Goal: Task Accomplishment & Management: Complete application form

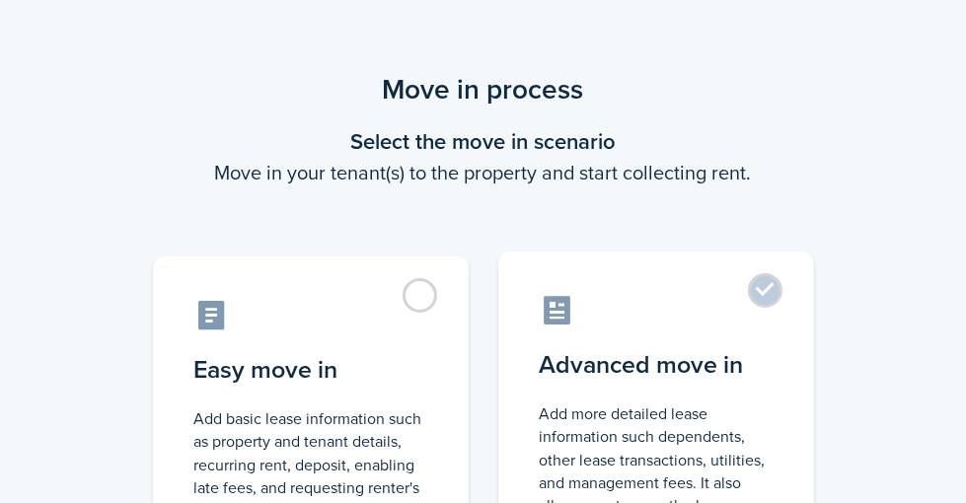
click at [791, 287] on label "Advanced move in Add more detailed lease information such dependents, other lea…" at bounding box center [656, 416] width 316 height 329
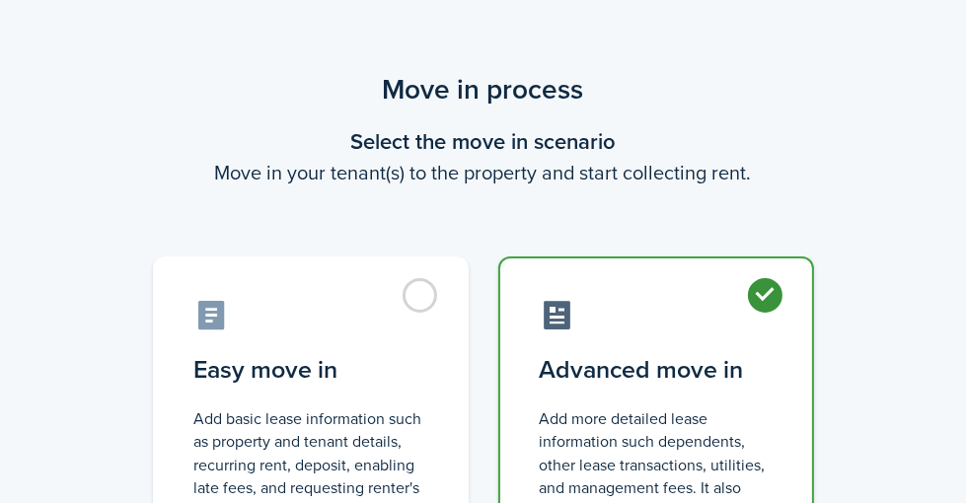
radio input "true"
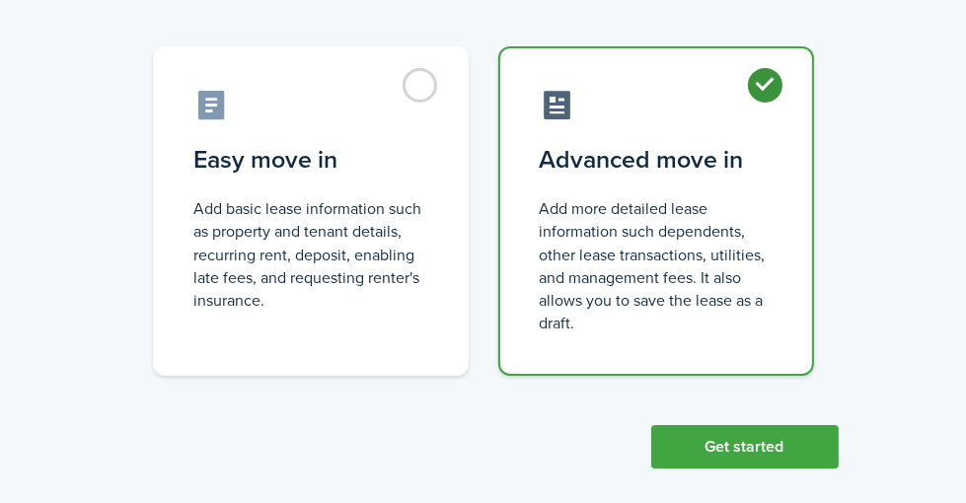
scroll to position [230, 0]
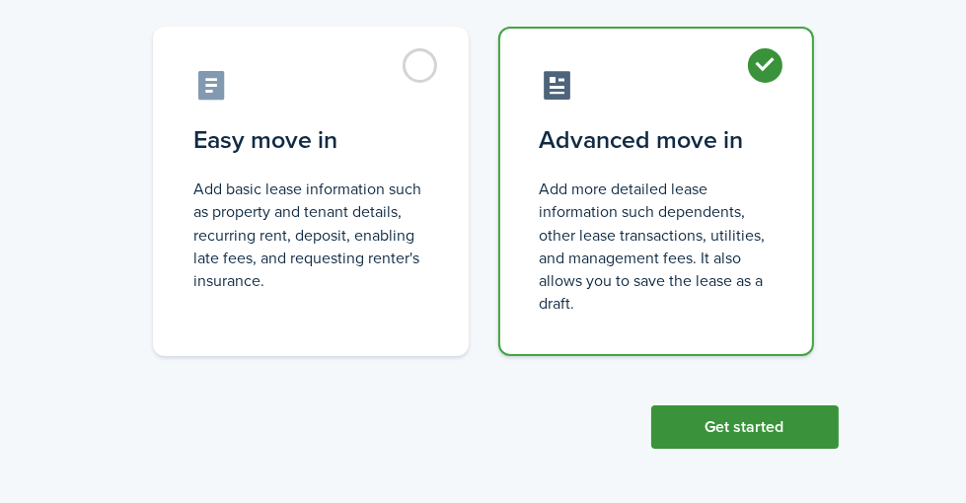
click at [818, 422] on button "Get started" at bounding box center [744, 426] width 187 height 43
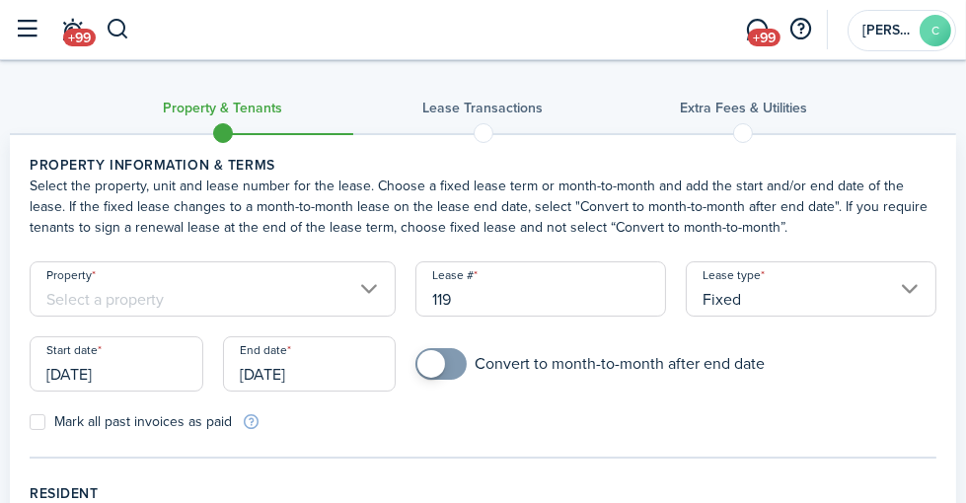
click at [396, 309] on input "Property" at bounding box center [213, 288] width 366 height 55
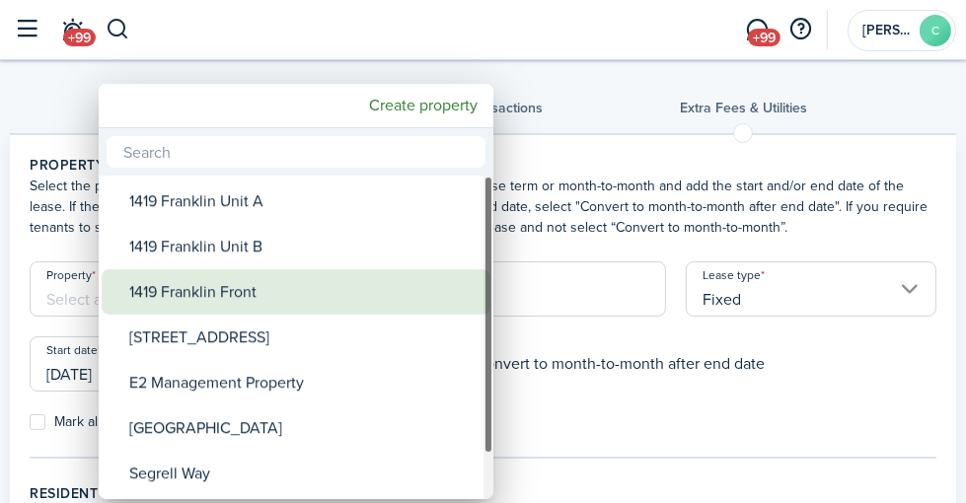
click at [390, 298] on div "1419 Franklin Front" at bounding box center [303, 291] width 349 height 45
type input "1419 Franklin Front"
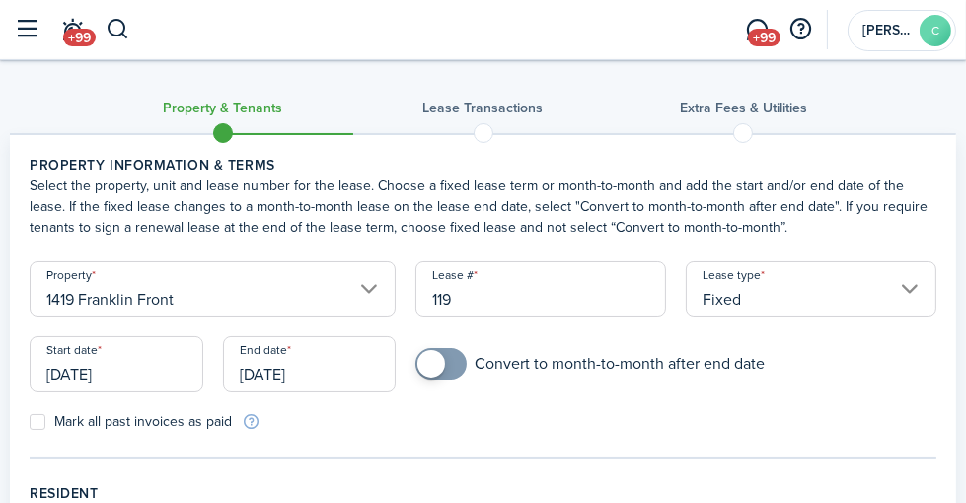
click at [203, 392] on input "[DATE]" at bounding box center [117, 363] width 174 height 55
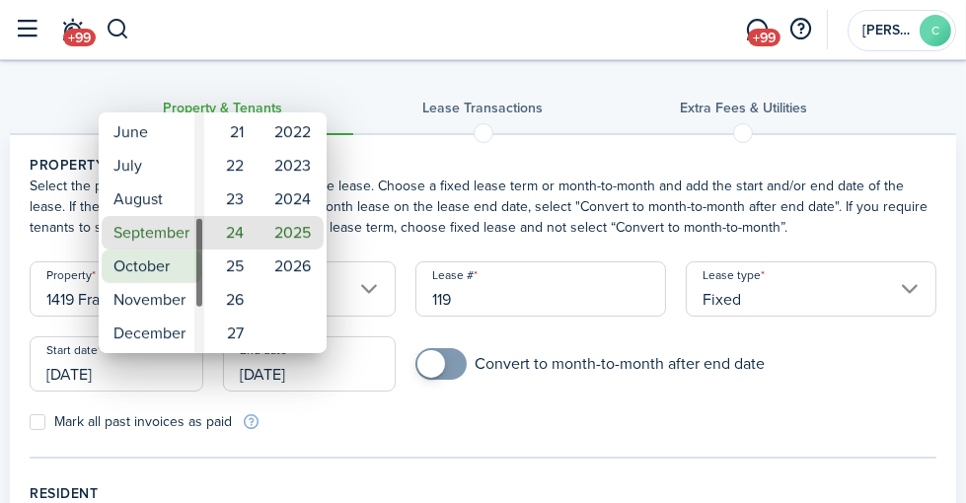
click at [169, 270] on mbsc-wheel-item "October" at bounding box center [152, 267] width 100 height 34
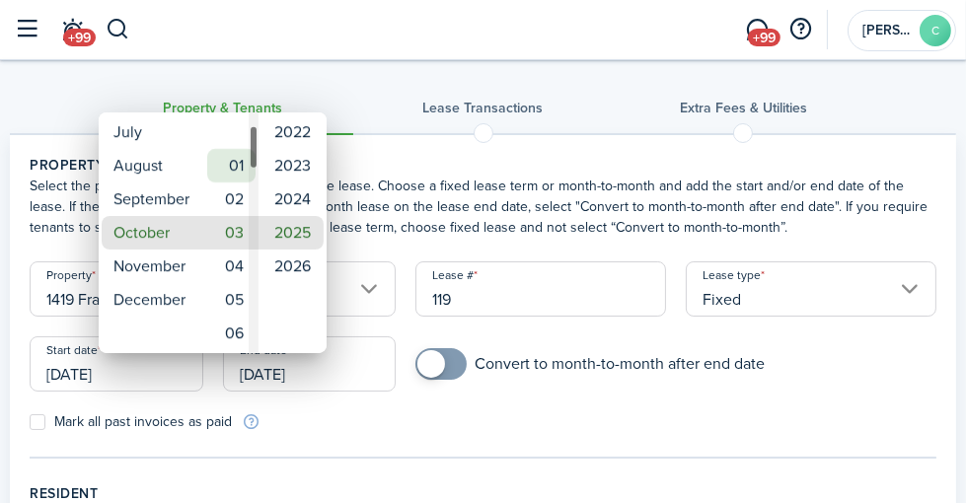
click at [240, 168] on mbsc-wheel-item "01" at bounding box center [231, 166] width 48 height 34
type input "[DATE]"
click at [291, 227] on mbsc-wheel-item "2025" at bounding box center [292, 233] width 62 height 34
click at [485, 465] on div at bounding box center [482, 251] width 1281 height 819
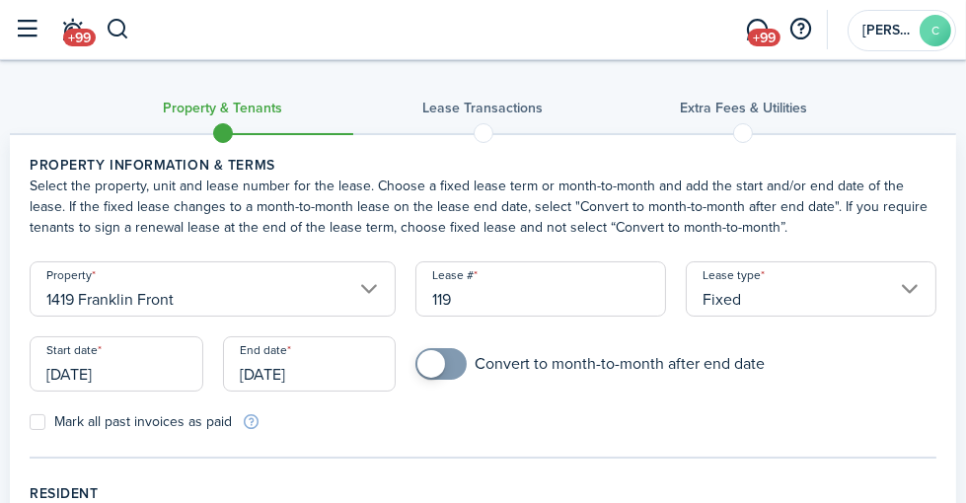
click at [328, 392] on input "[DATE]" at bounding box center [310, 363] width 174 height 55
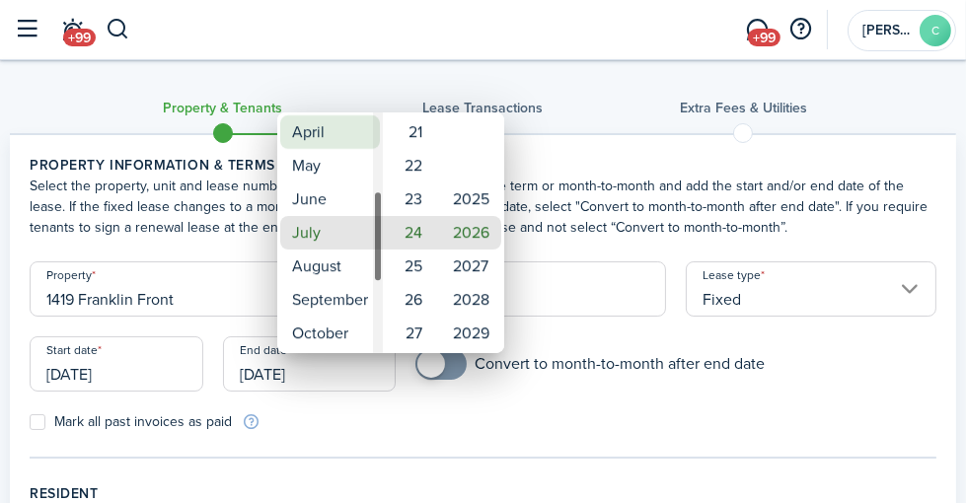
click at [322, 133] on mbsc-wheel-item "April" at bounding box center [330, 132] width 100 height 34
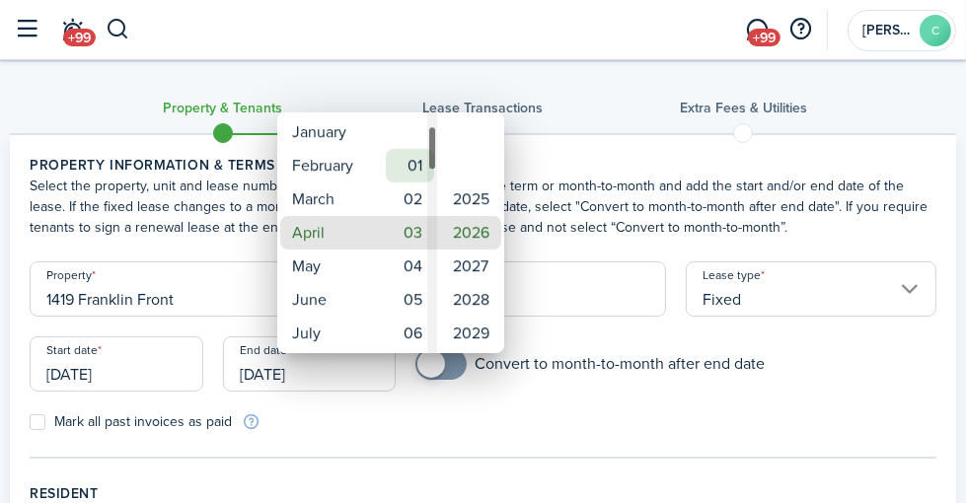
click at [424, 167] on mbsc-wheel-item "01" at bounding box center [410, 166] width 48 height 34
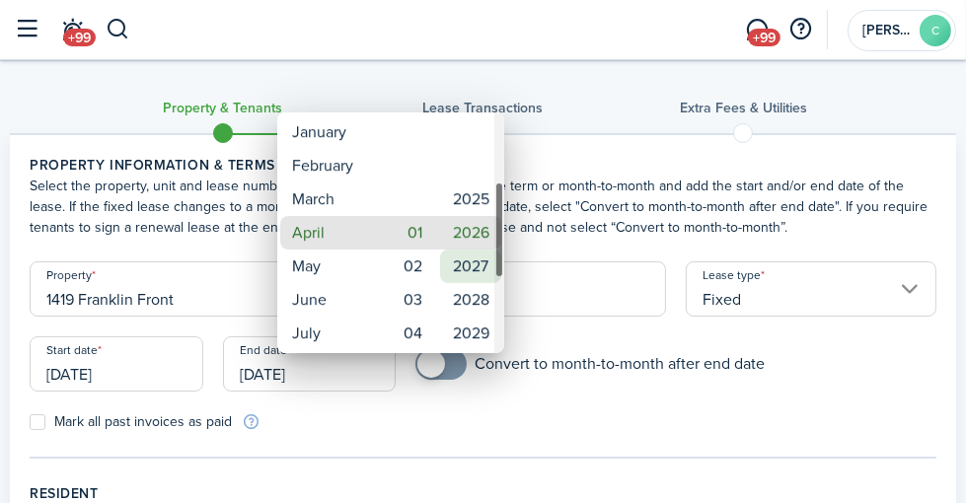
click at [465, 266] on mbsc-wheel-item "2027" at bounding box center [470, 267] width 61 height 34
type input "[DATE]"
click at [611, 422] on div at bounding box center [482, 251] width 1281 height 819
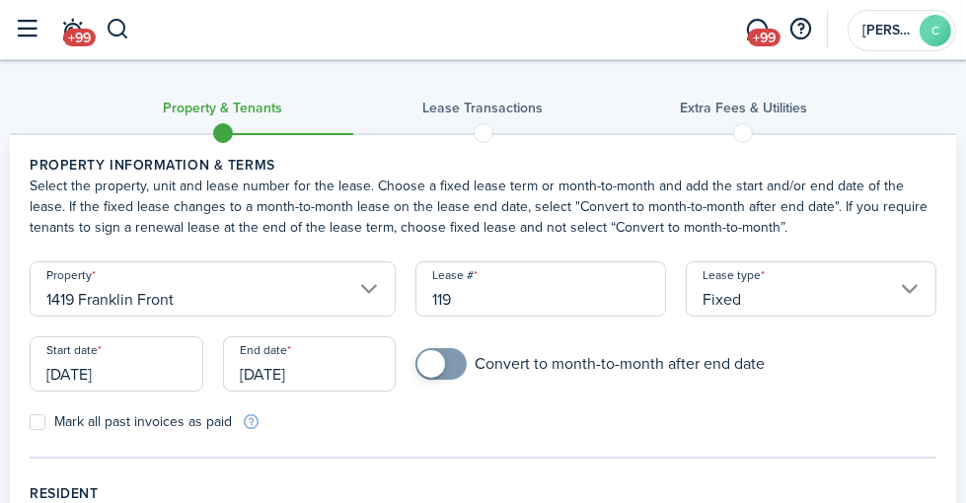
checkbox input "true"
click at [445, 378] on span at bounding box center [431, 364] width 28 height 28
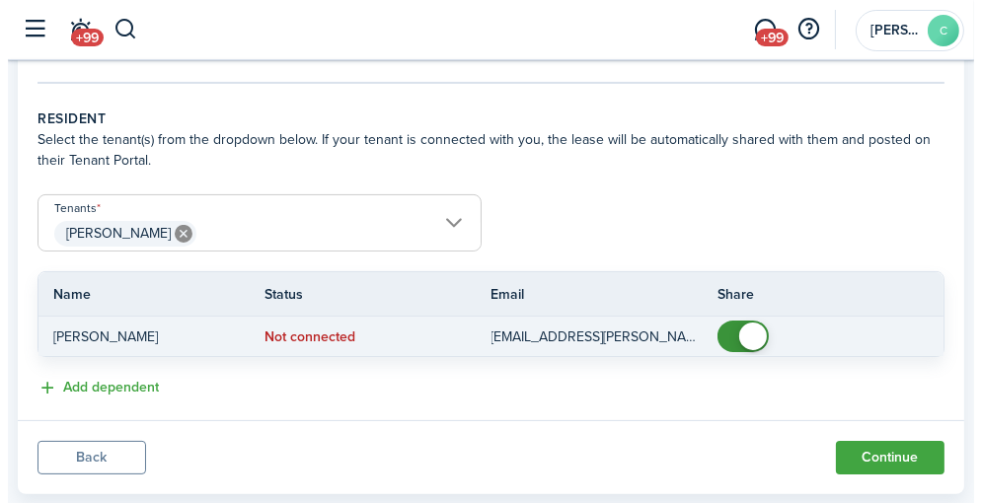
scroll to position [395, 0]
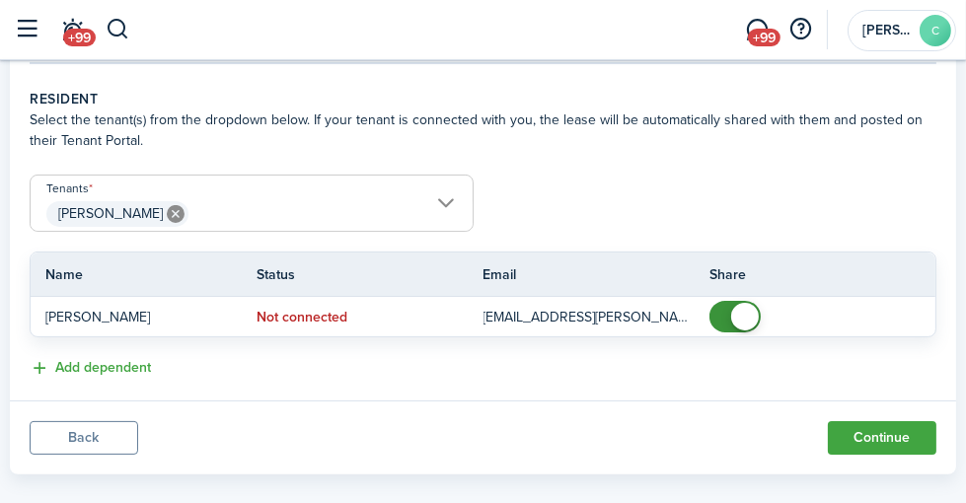
click at [473, 220] on span "[PERSON_NAME]" at bounding box center [252, 214] width 442 height 34
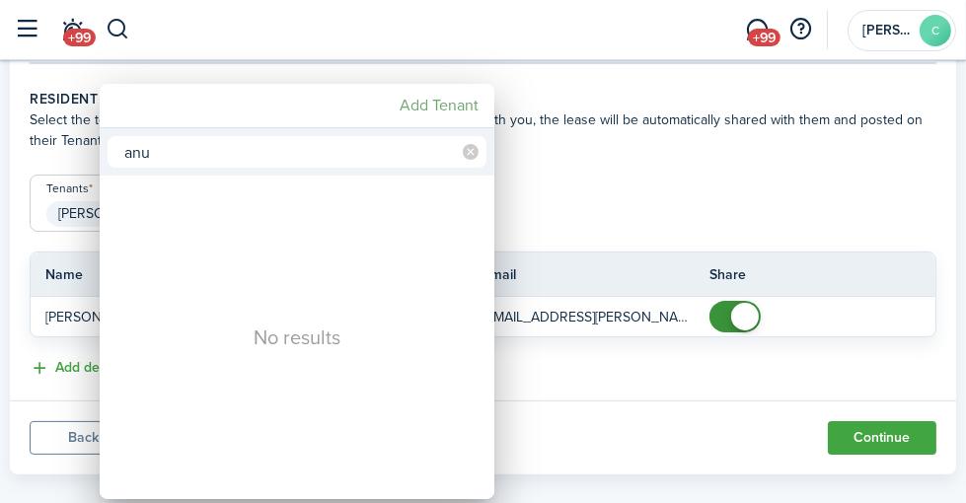
type input "anu"
click at [424, 103] on mbsc-button "Add Tenant" at bounding box center [439, 106] width 95 height 36
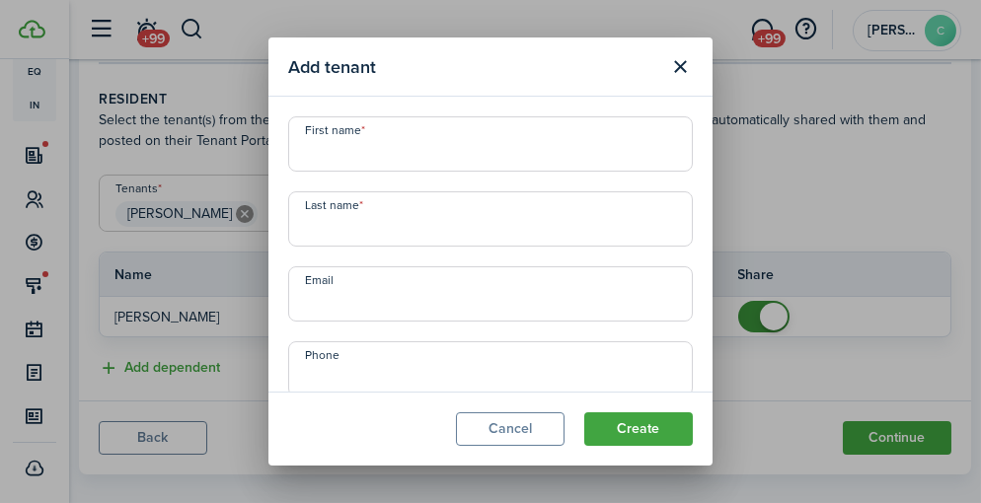
click at [438, 154] on input "First name" at bounding box center [490, 143] width 404 height 55
type input "Anuschka"
click at [412, 225] on input "Last name" at bounding box center [490, 218] width 404 height 55
type input "R"
type input "[PERSON_NAME]"
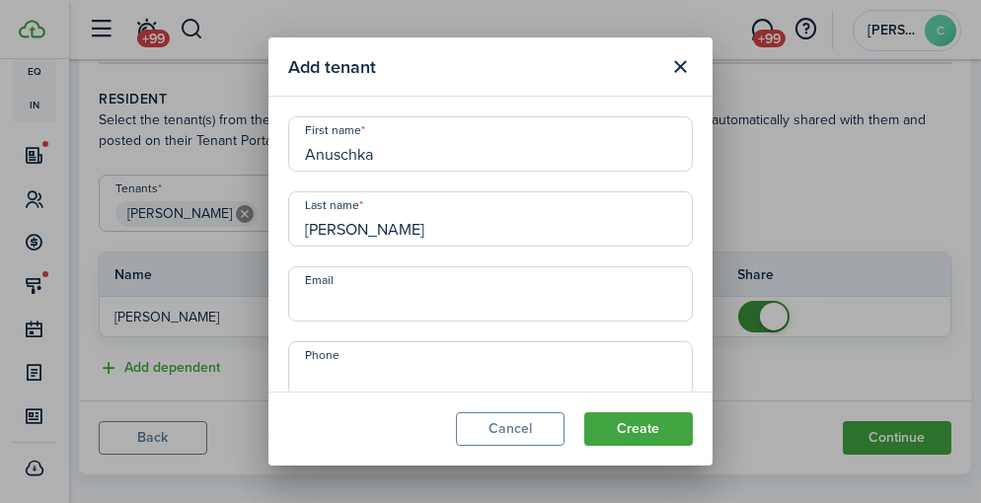
click at [339, 292] on input "Email" at bounding box center [490, 293] width 404 height 55
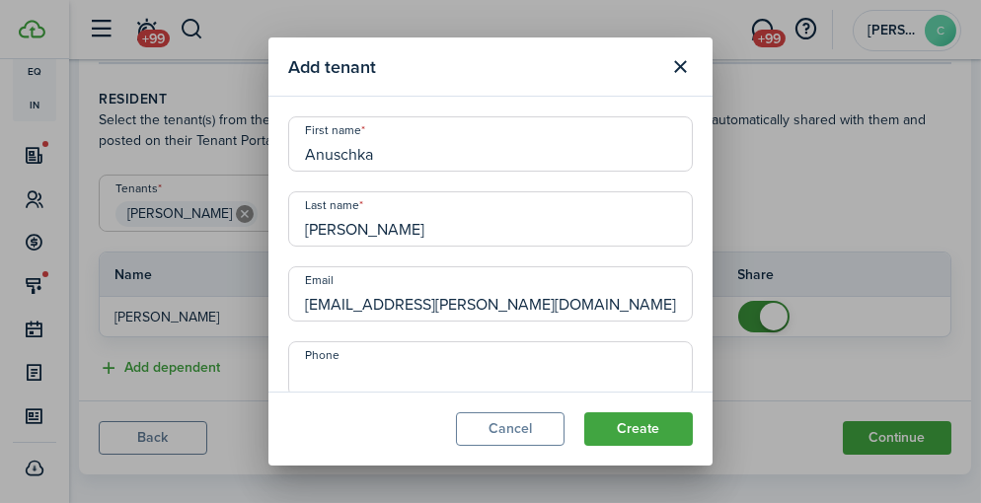
type input "[EMAIL_ADDRESS][PERSON_NAME][DOMAIN_NAME]"
click at [309, 374] on input "+1" at bounding box center [490, 368] width 404 height 55
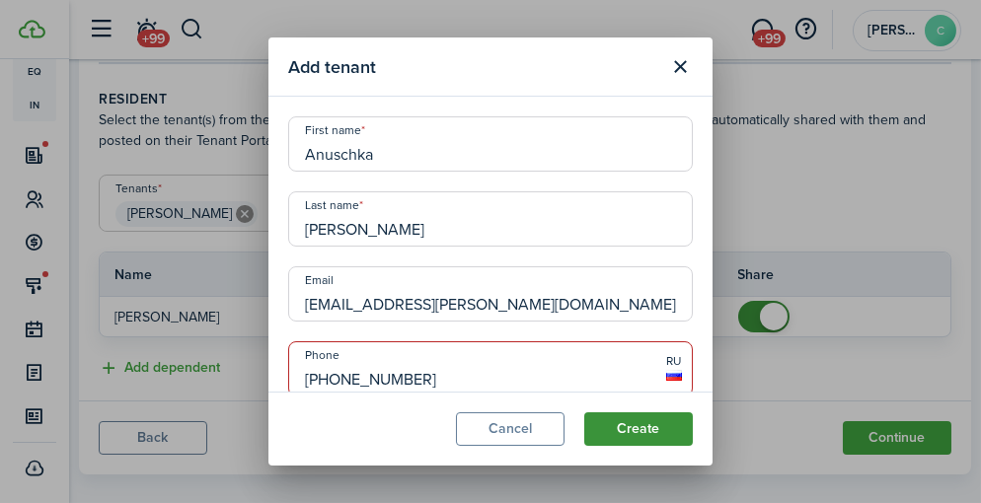
click at [668, 426] on button "Create" at bounding box center [638, 429] width 109 height 34
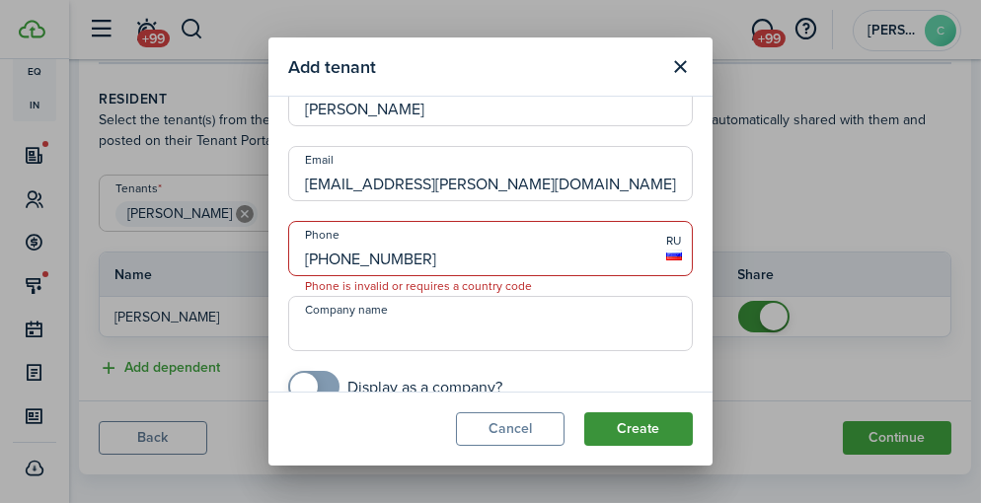
scroll to position [124, 0]
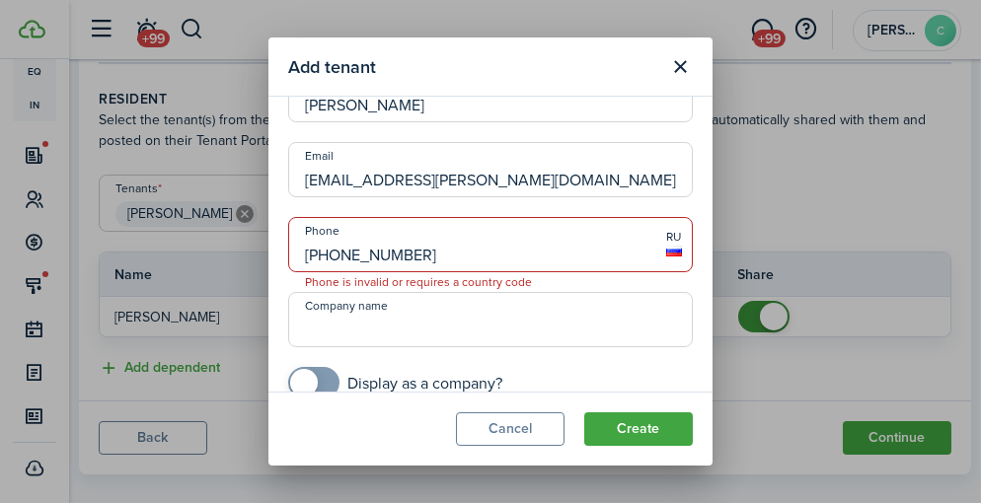
click at [313, 258] on input "[PHONE_NUMBER]" at bounding box center [490, 244] width 404 height 55
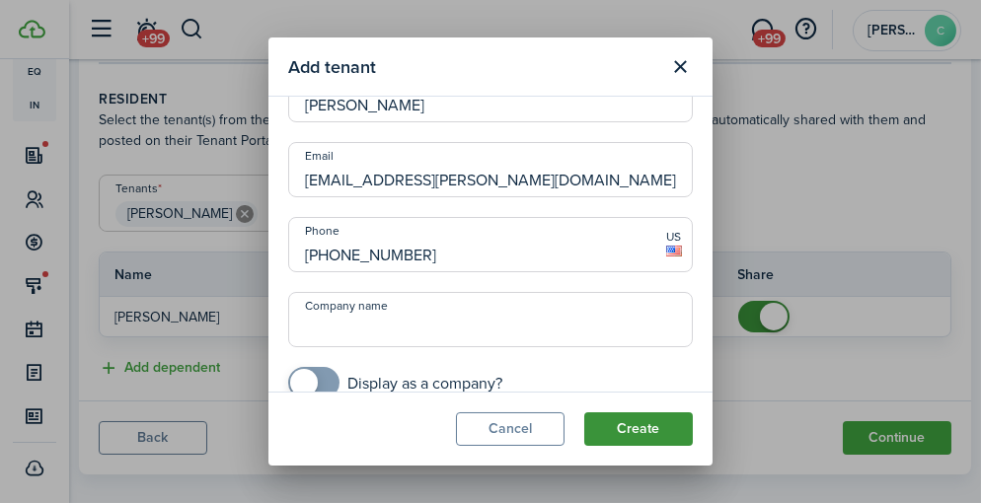
type input "[PHONE_NUMBER]"
click at [639, 418] on button "Create" at bounding box center [638, 429] width 109 height 34
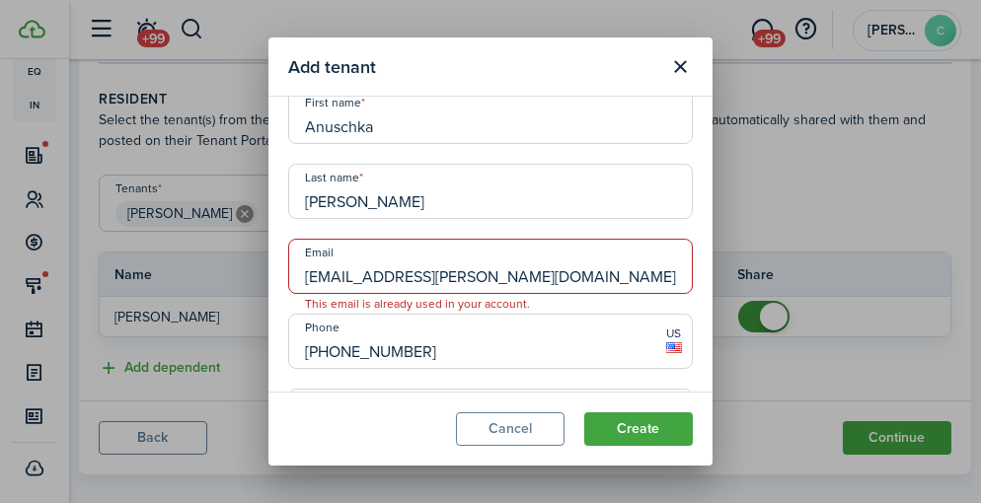
scroll to position [99, 0]
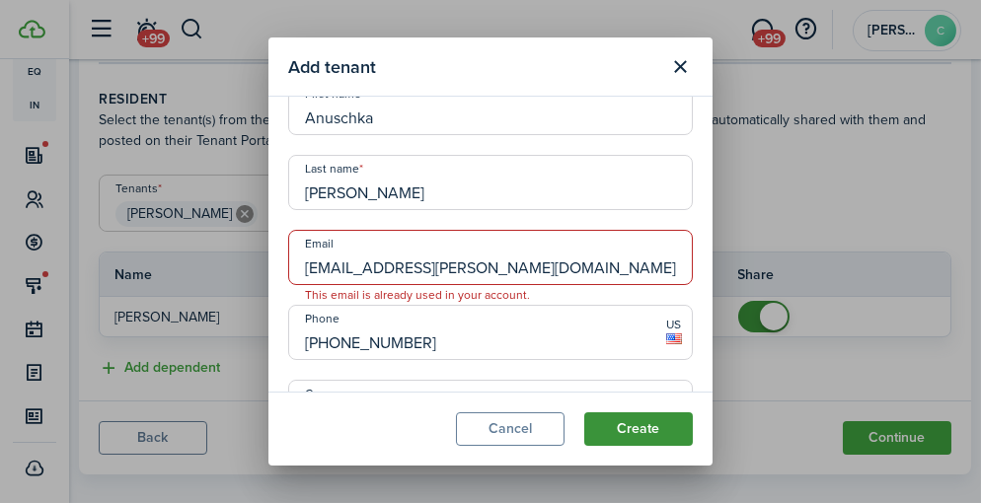
click at [660, 424] on button "Create" at bounding box center [638, 429] width 109 height 34
click at [680, 58] on button "Close modal" at bounding box center [681, 67] width 34 height 34
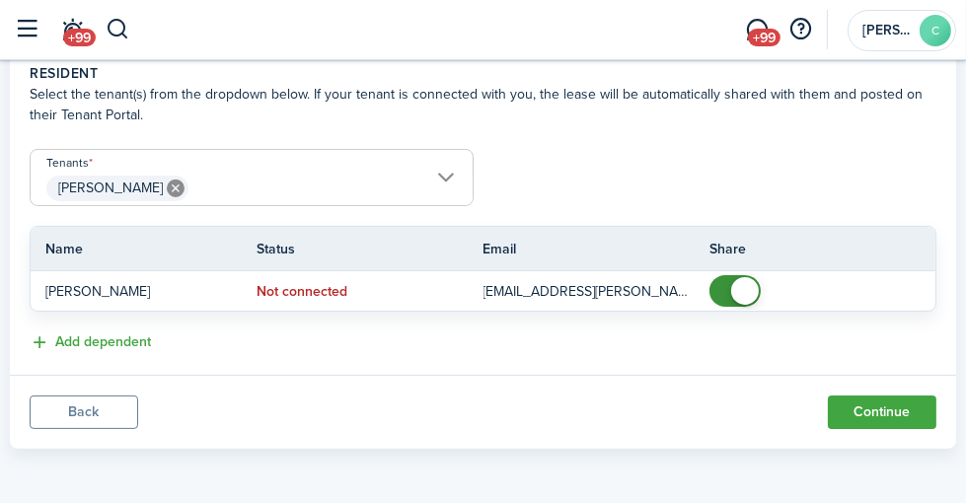
scroll to position [440, 0]
click at [151, 347] on button "Add dependent" at bounding box center [90, 342] width 121 height 23
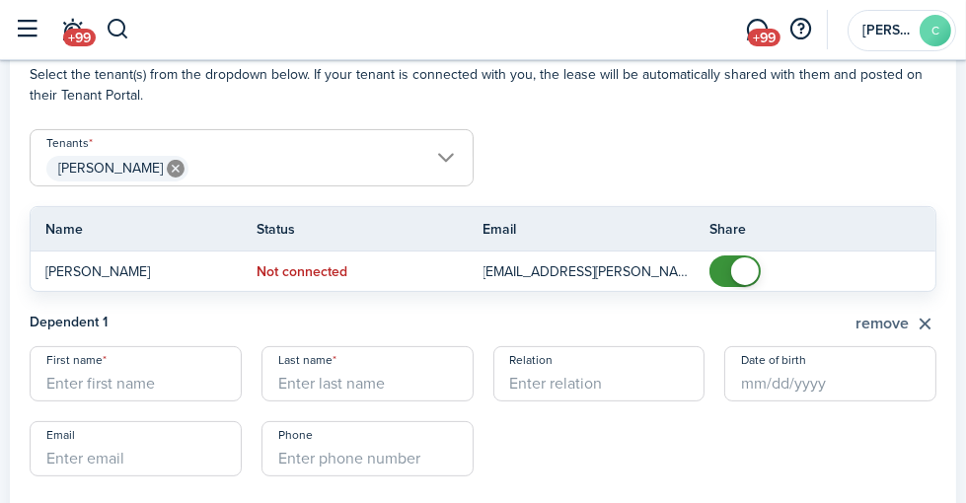
click at [929, 336] on button "remove" at bounding box center [895, 324] width 81 height 25
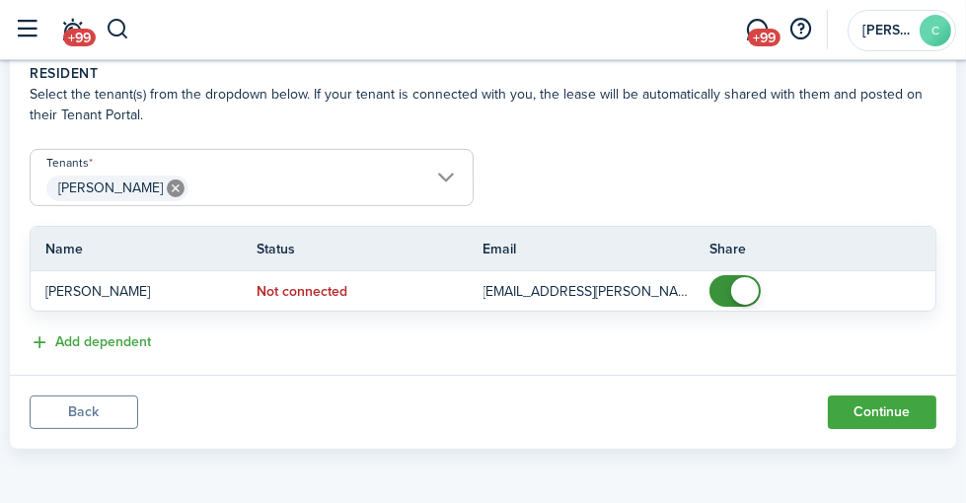
scroll to position [341, 0]
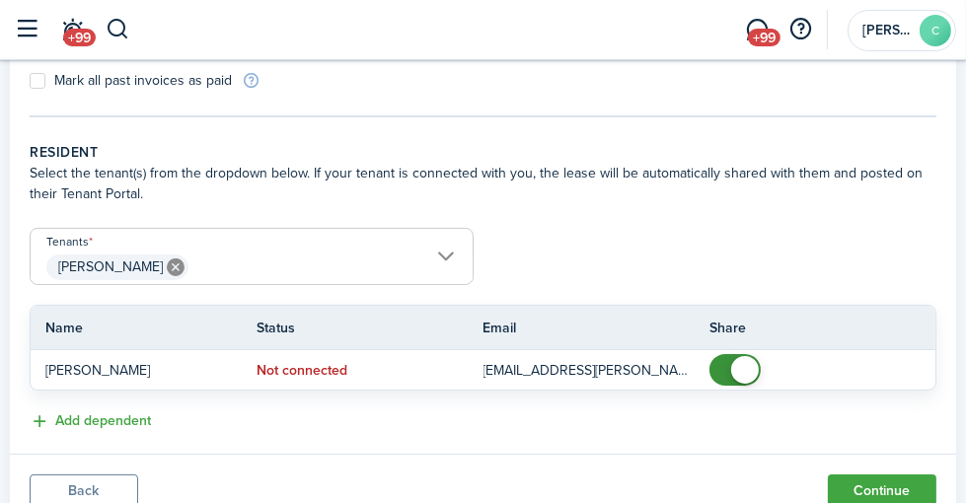
click at [473, 280] on span "[PERSON_NAME]" at bounding box center [252, 268] width 442 height 34
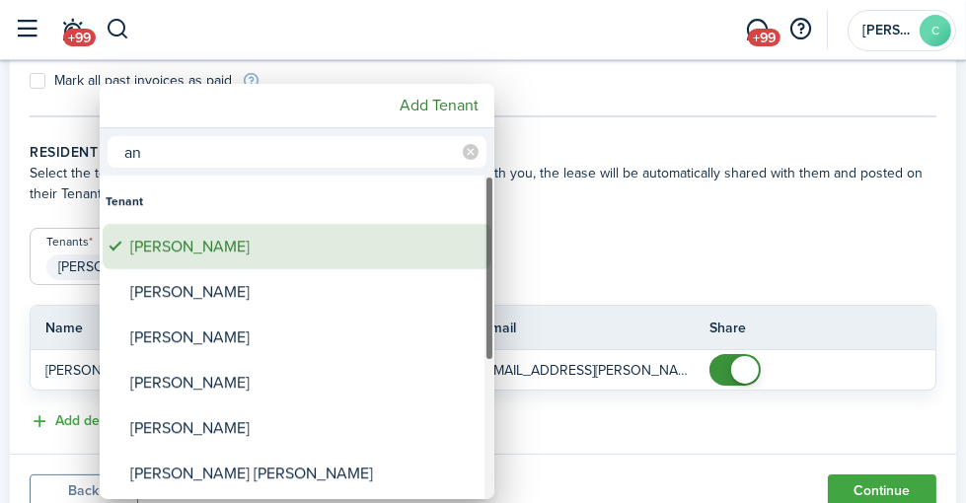
type input "an"
click at [239, 244] on div "[PERSON_NAME]" at bounding box center [304, 246] width 349 height 45
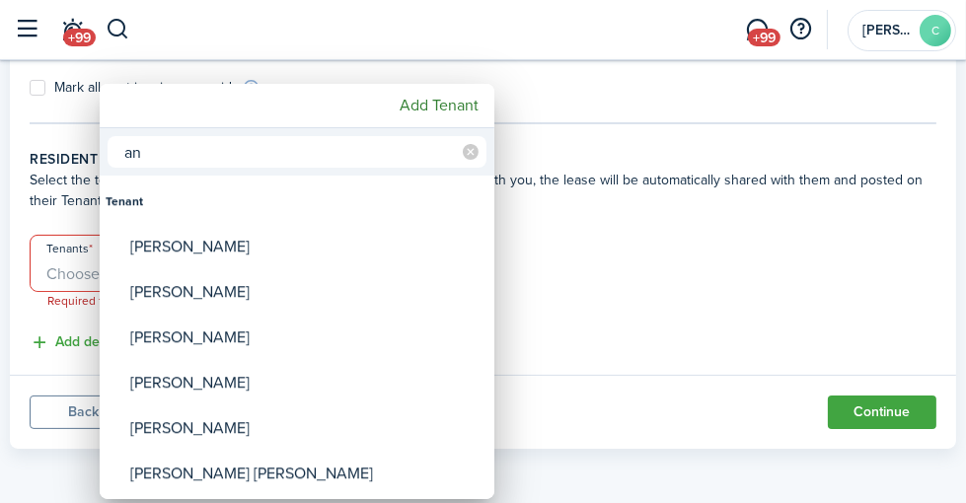
click at [639, 275] on div at bounding box center [482, 251] width 1281 height 819
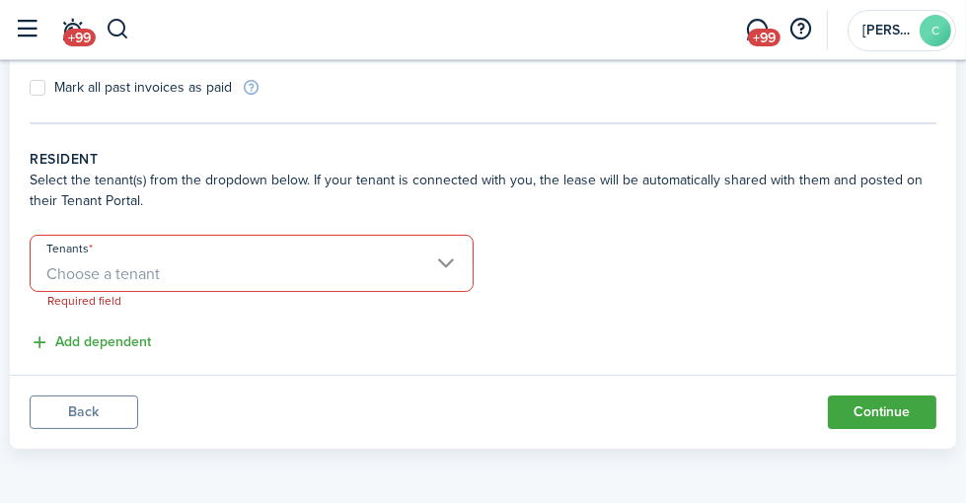
click at [473, 271] on span "Choose a tenant" at bounding box center [252, 274] width 442 height 34
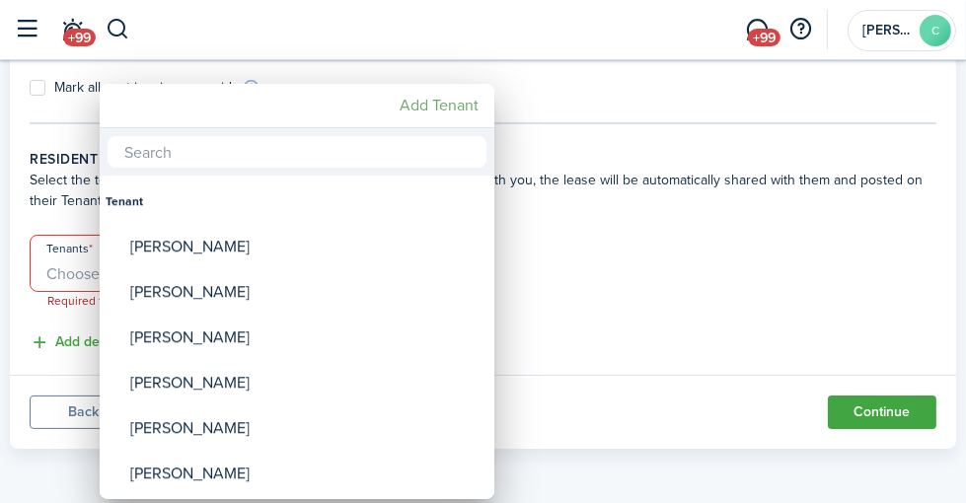
click at [435, 105] on mbsc-button "Add Tenant" at bounding box center [439, 106] width 95 height 36
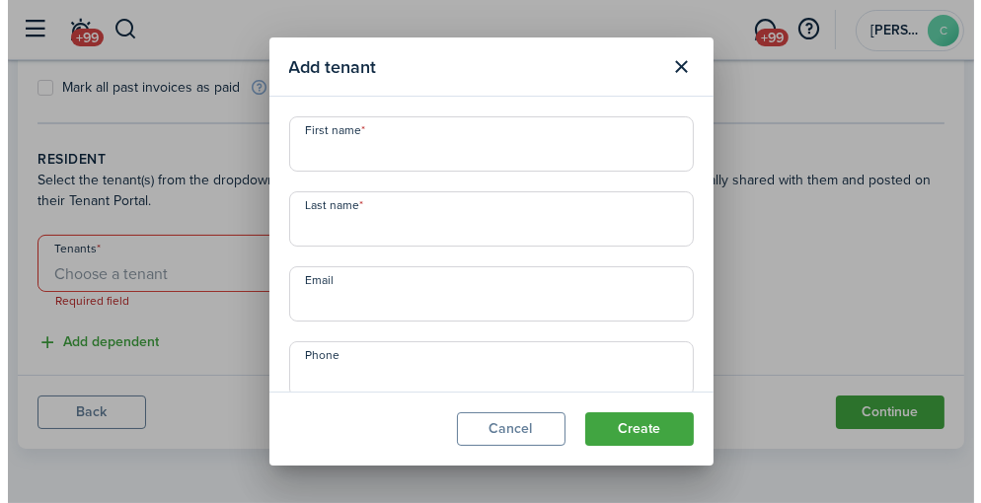
scroll to position [321, 0]
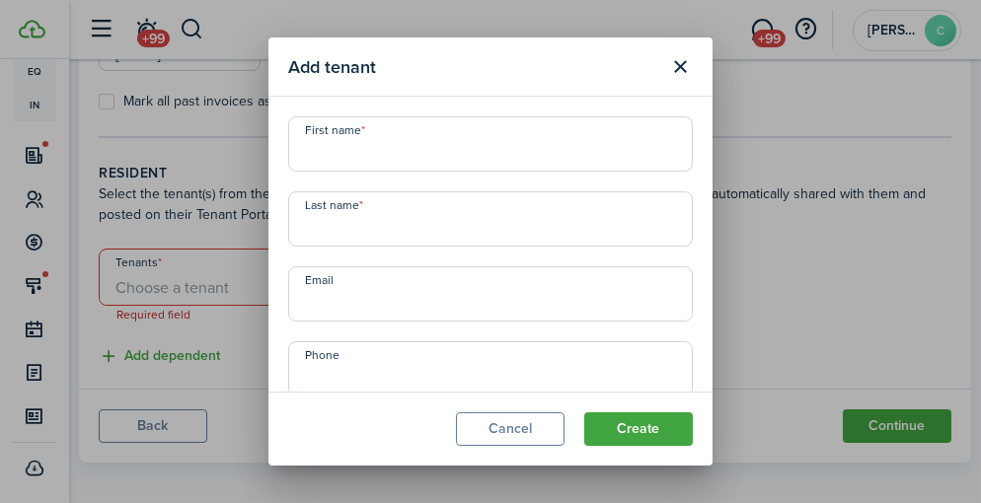
click at [403, 150] on input "First name" at bounding box center [490, 143] width 404 height 55
type input "a"
click at [381, 215] on input "Last name" at bounding box center [490, 218] width 404 height 55
click at [392, 155] on input "Anushka" at bounding box center [490, 143] width 404 height 55
type input "Anuschka"
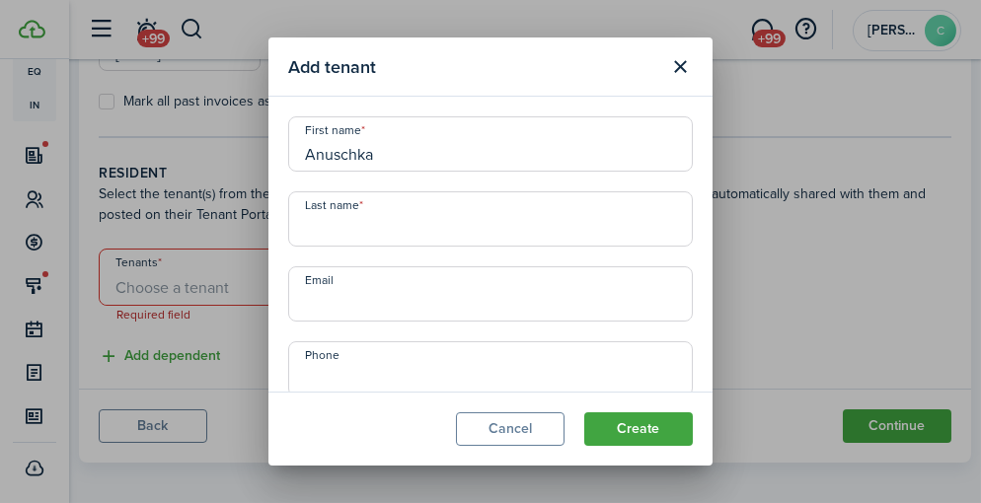
click at [368, 208] on input "Last name" at bounding box center [490, 218] width 404 height 55
type input "Arrelano"
click at [350, 304] on input "Email" at bounding box center [490, 293] width 404 height 55
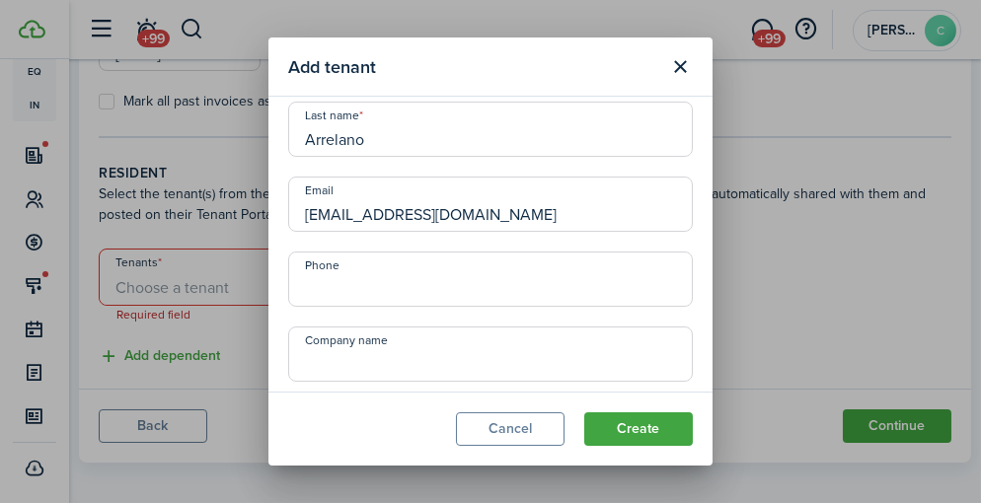
scroll to position [99, 0]
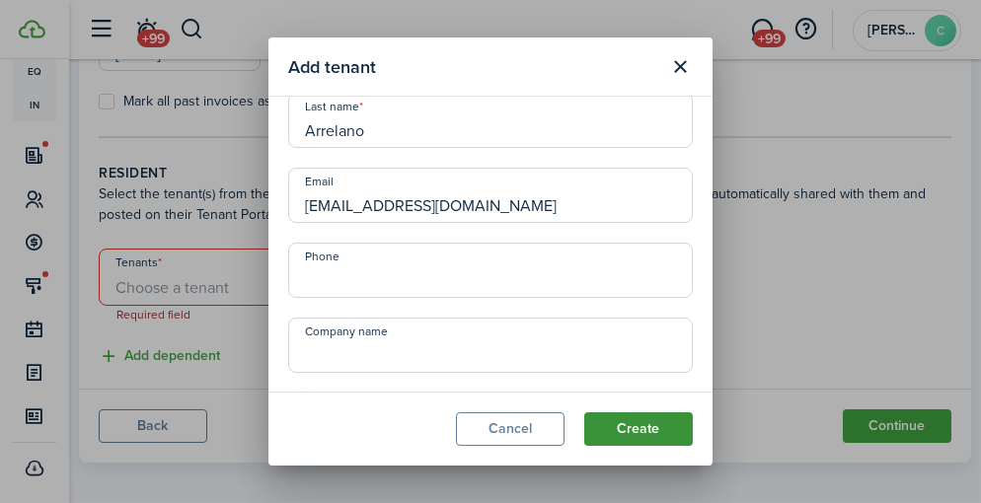
type input "[EMAIL_ADDRESS][DOMAIN_NAME]"
click at [607, 427] on button "Create" at bounding box center [638, 429] width 109 height 34
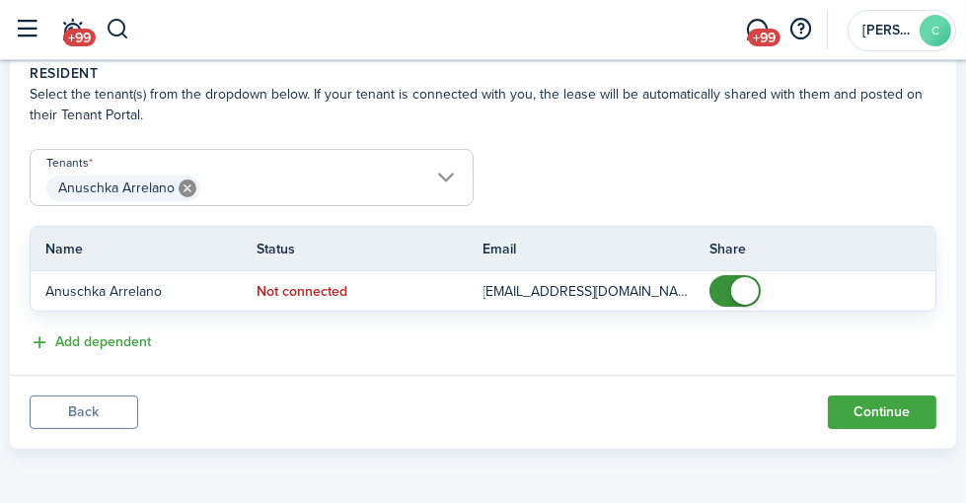
scroll to position [440, 0]
click at [866, 415] on button "Continue" at bounding box center [882, 413] width 109 height 34
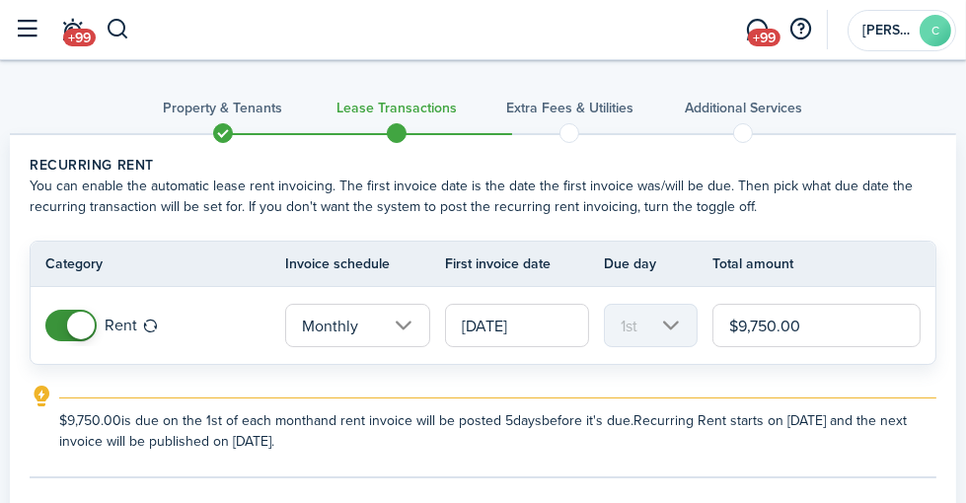
click at [834, 321] on input "$9,750.00" at bounding box center [816, 325] width 208 height 43
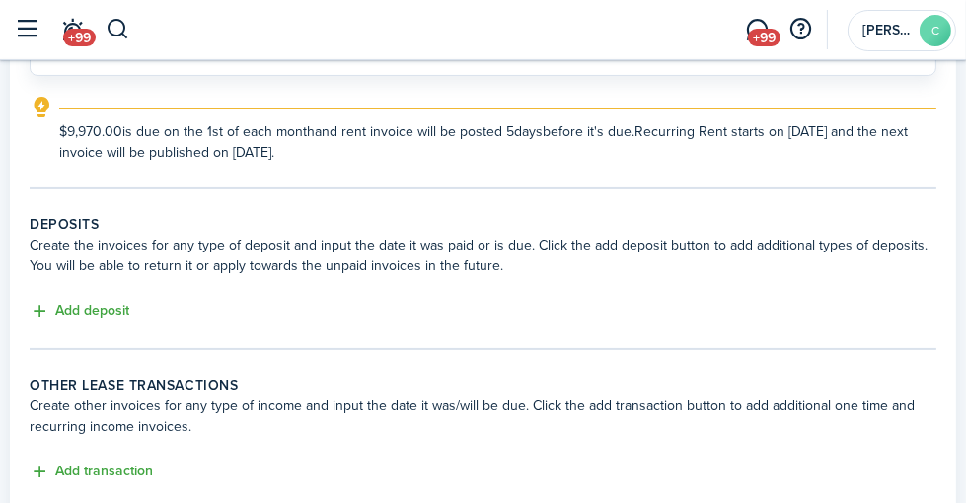
scroll to position [296, 0]
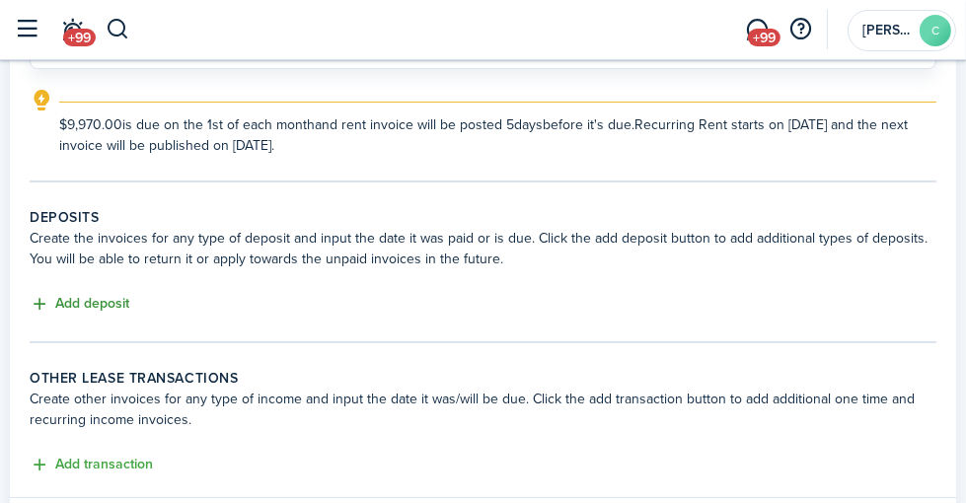
type input "$9,970.00"
click at [129, 302] on button "Add deposit" at bounding box center [80, 304] width 100 height 23
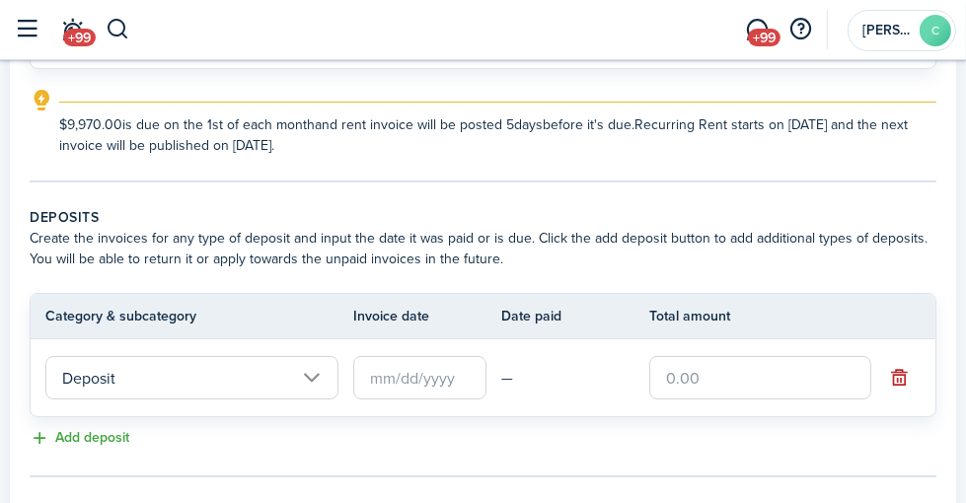
click at [434, 380] on input "text" at bounding box center [419, 377] width 133 height 43
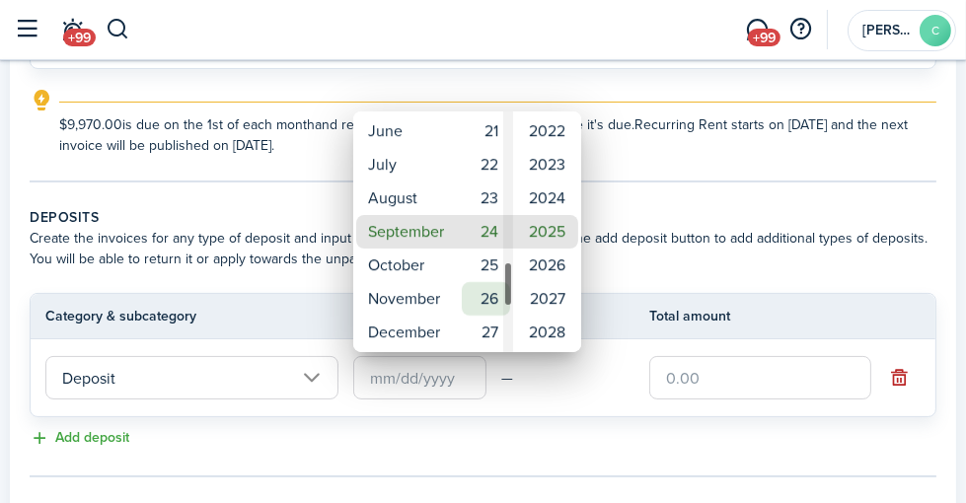
click at [492, 294] on mbsc-wheel-item "26" at bounding box center [486, 299] width 48 height 34
type input "[DATE]"
click at [686, 369] on div at bounding box center [482, 251] width 1281 height 819
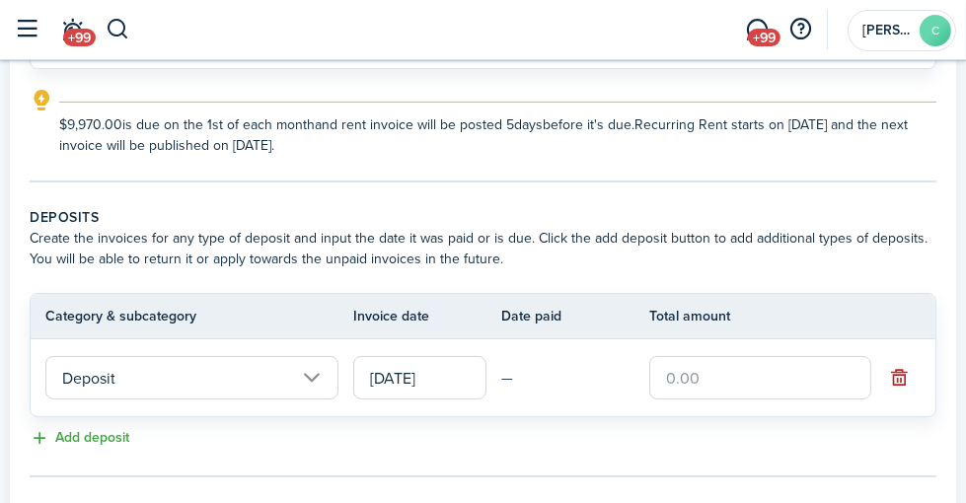
click at [691, 377] on input "text" at bounding box center [760, 377] width 222 height 43
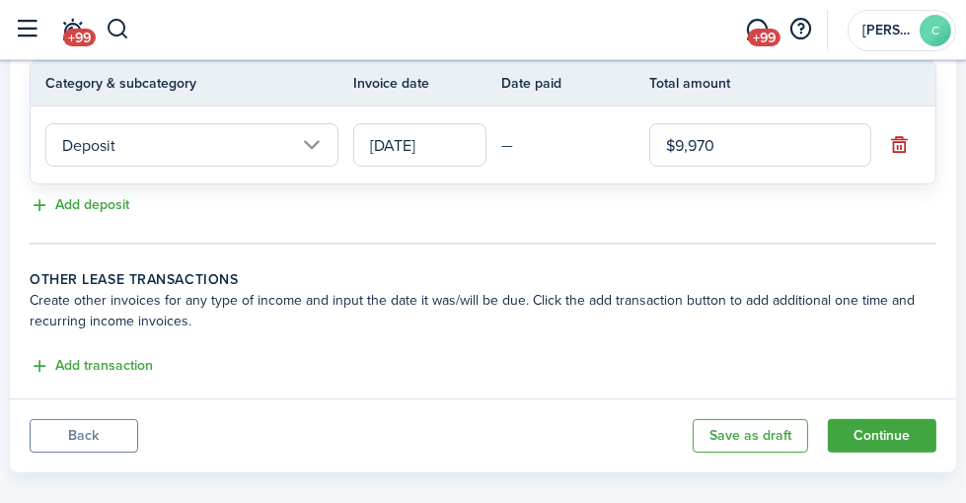
scroll to position [550, 0]
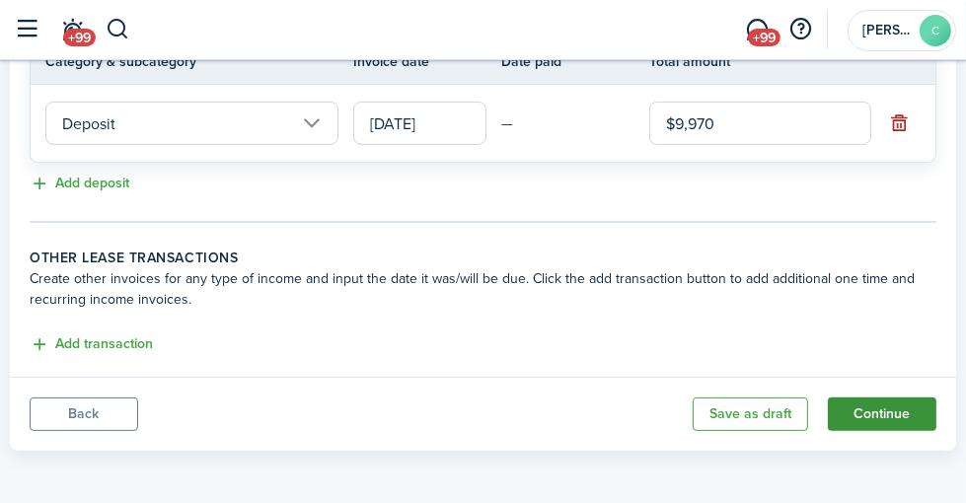
type input "$9,970.00"
click at [867, 407] on button "Continue" at bounding box center [882, 415] width 109 height 34
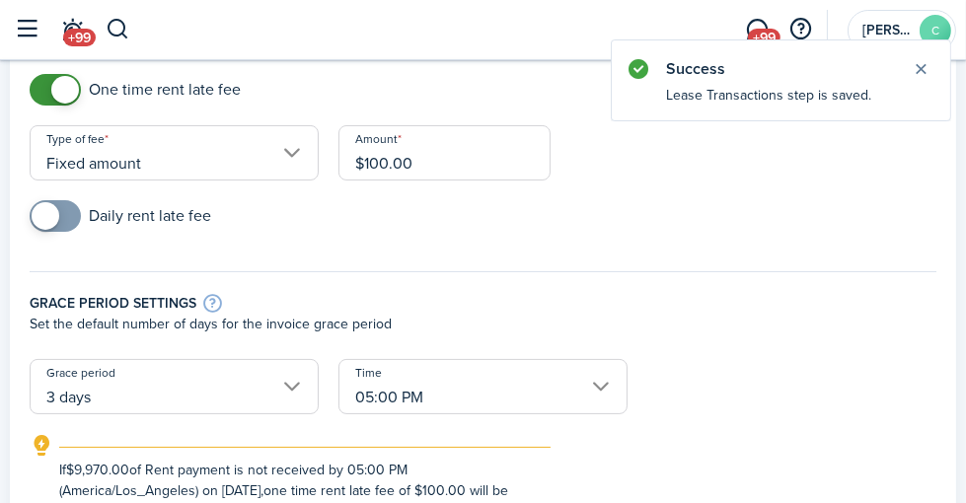
scroll to position [197, 0]
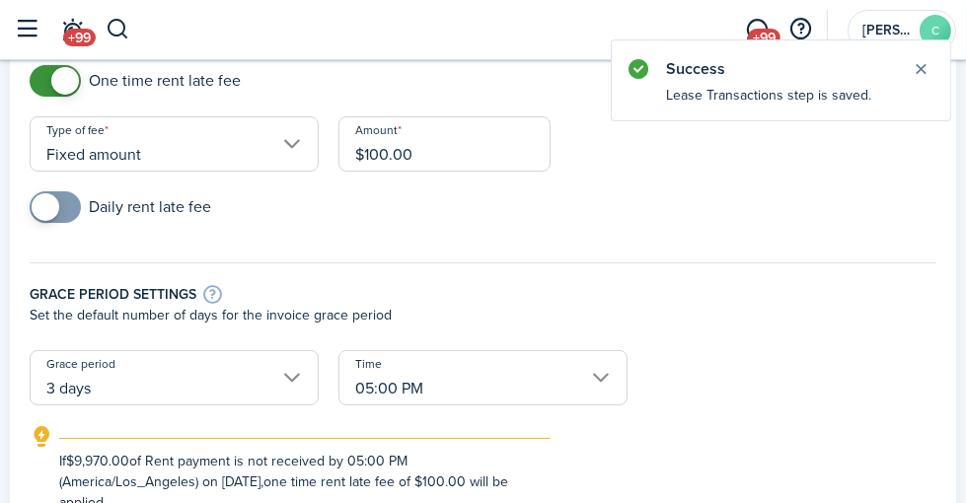
click at [319, 372] on input "3 days" at bounding box center [174, 377] width 289 height 55
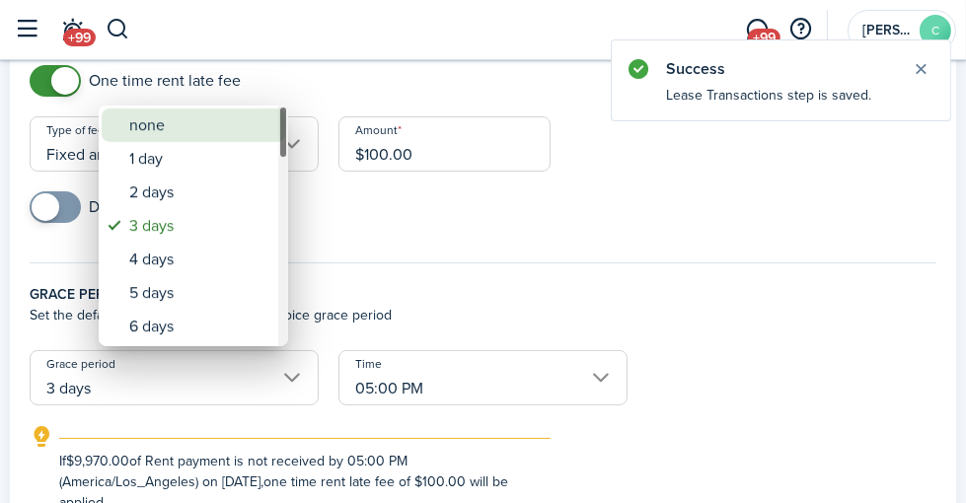
click at [185, 138] on div "none" at bounding box center [201, 126] width 144 height 34
type input "none"
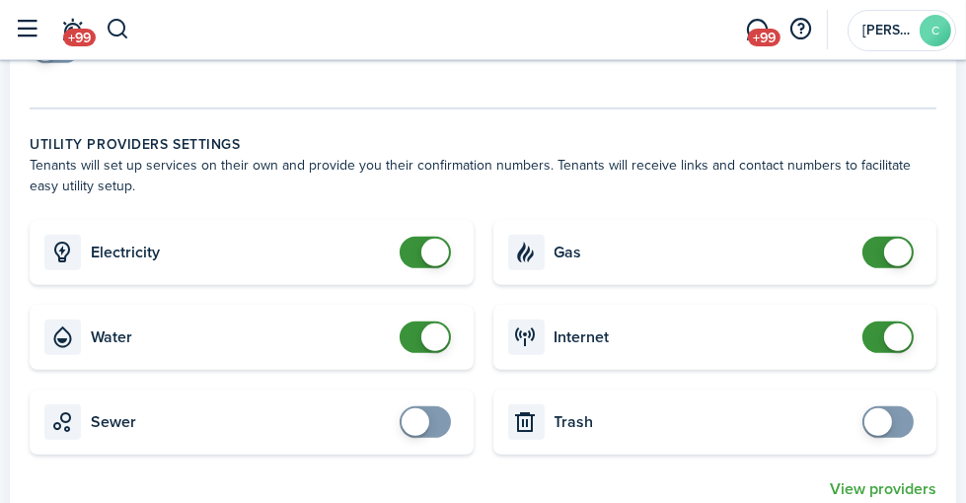
scroll to position [888, 0]
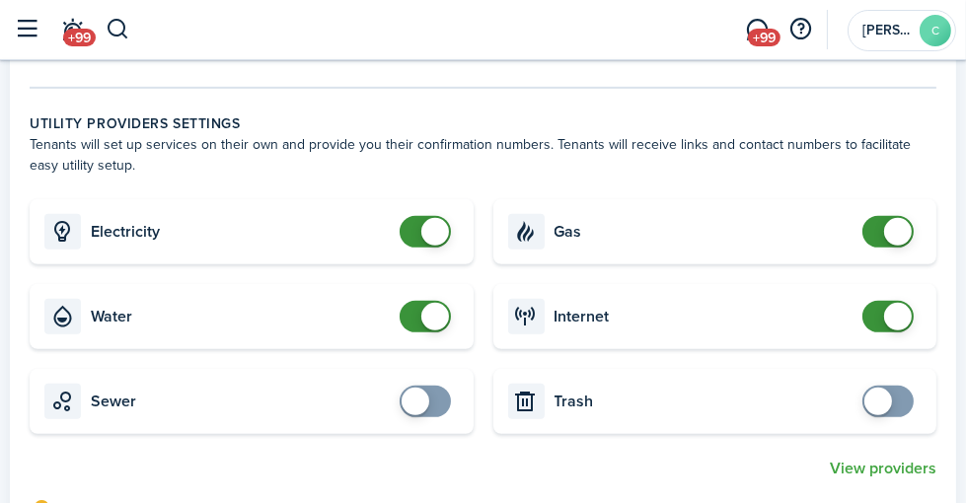
checkbox input "true"
click at [435, 403] on span at bounding box center [425, 402] width 20 height 32
checkbox input "true"
click at [892, 407] on span at bounding box center [888, 402] width 20 height 32
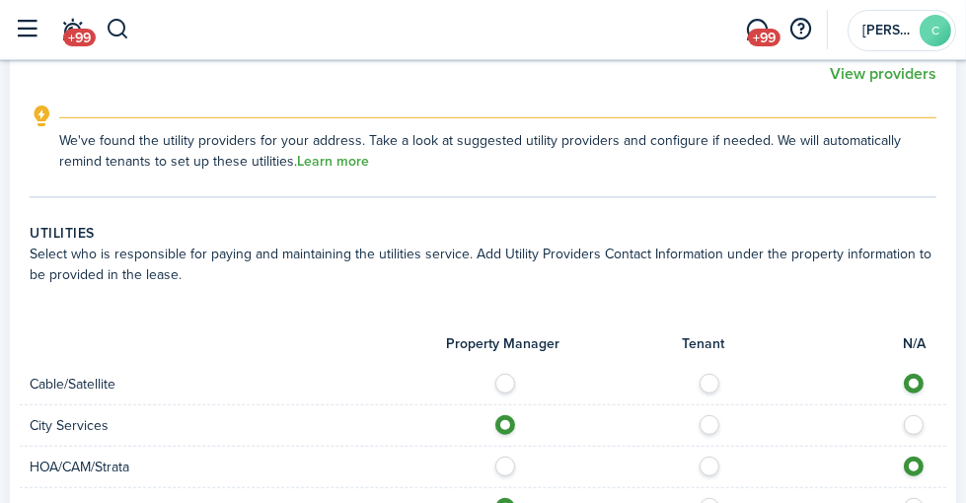
scroll to position [1381, 0]
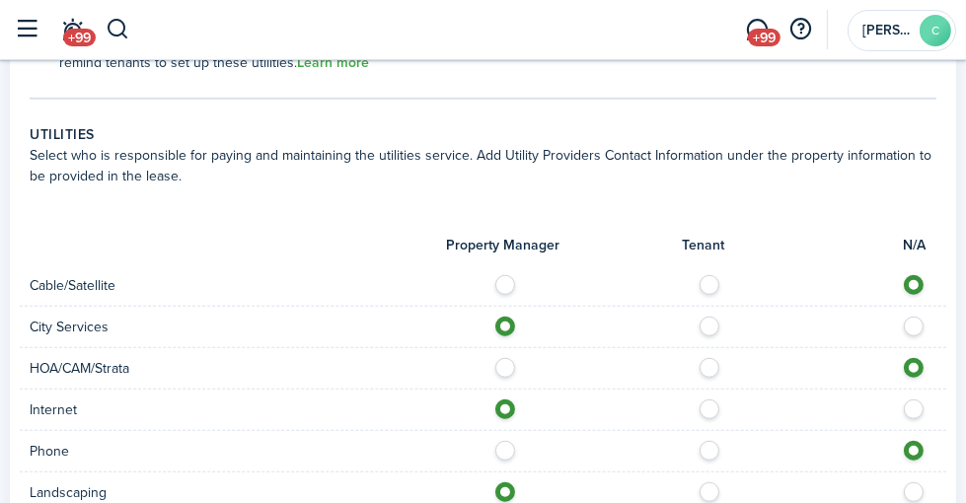
click at [724, 283] on label at bounding box center [714, 280] width 35 height 10
radio input "true"
click at [730, 409] on label at bounding box center [714, 405] width 35 height 10
radio input "false"
radio input "true"
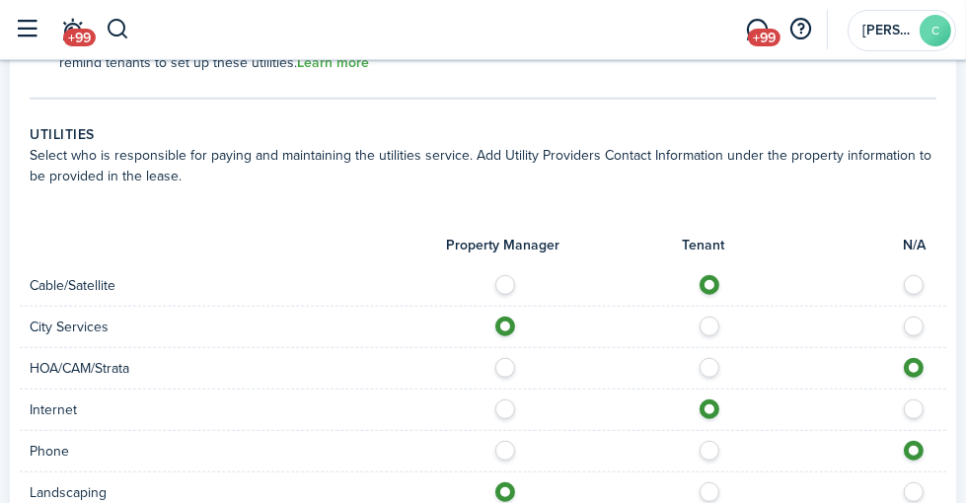
click at [732, 450] on label at bounding box center [714, 446] width 35 height 10
radio input "true"
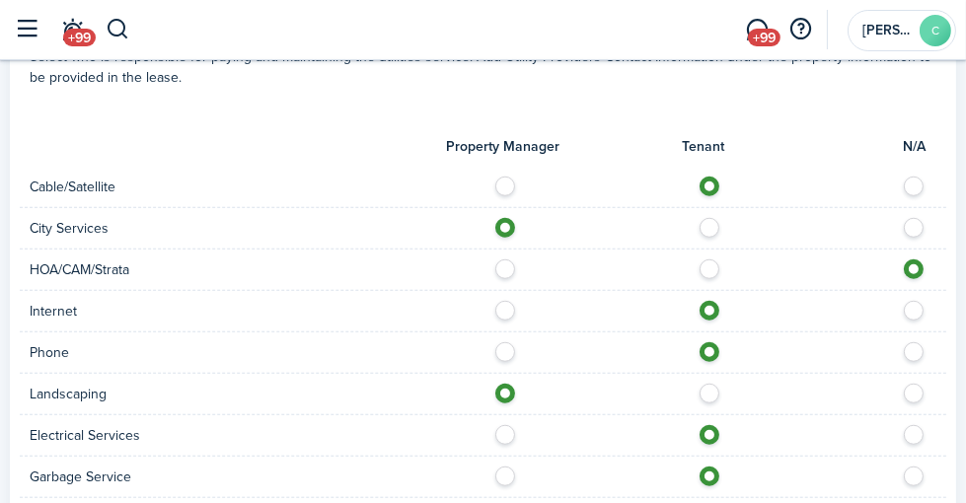
scroll to position [1578, 0]
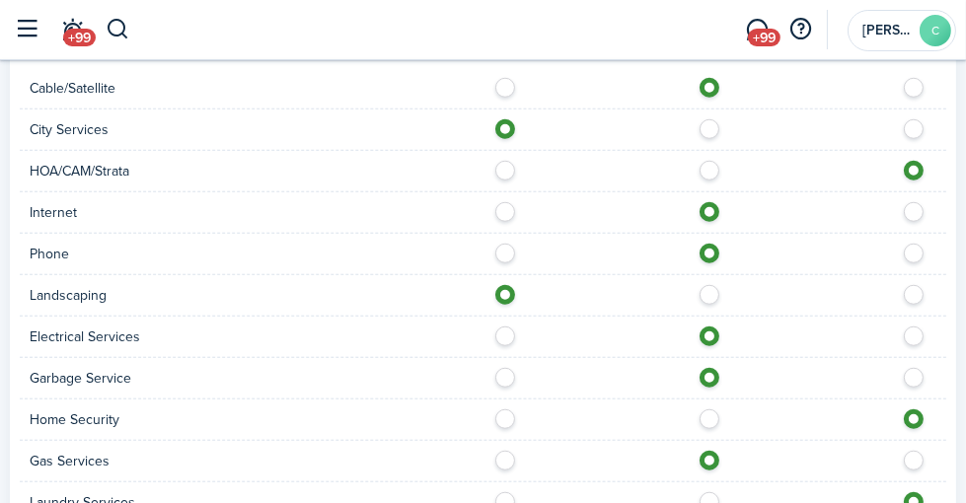
click at [730, 292] on label at bounding box center [714, 290] width 35 height 10
radio input "false"
radio input "true"
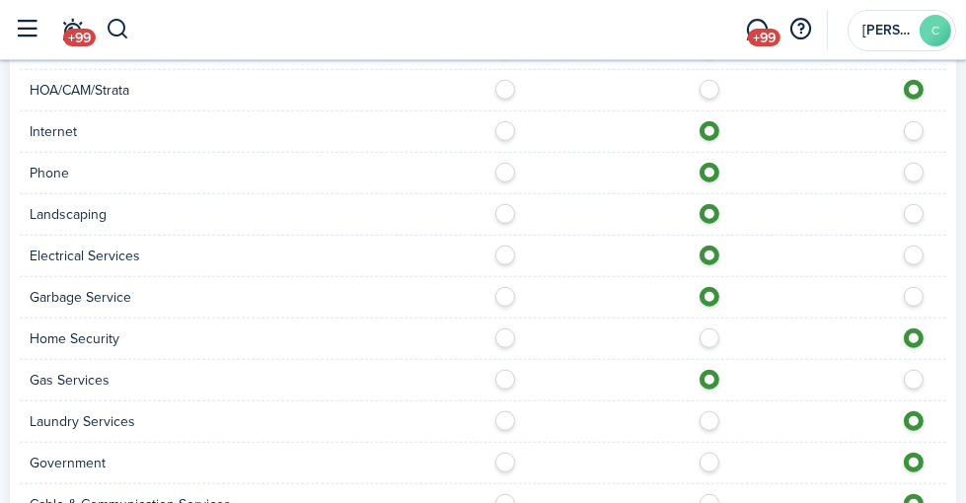
scroll to position [1677, 0]
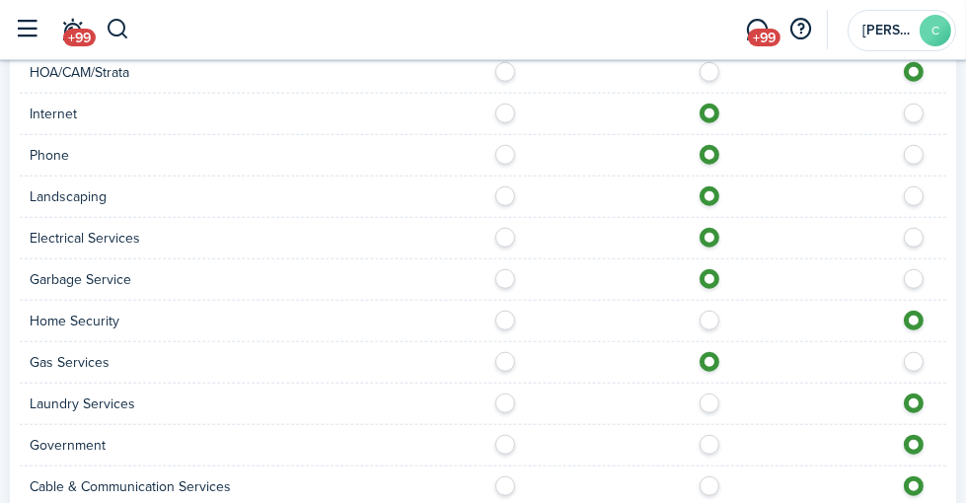
click at [732, 403] on label at bounding box center [714, 399] width 35 height 10
radio input "true"
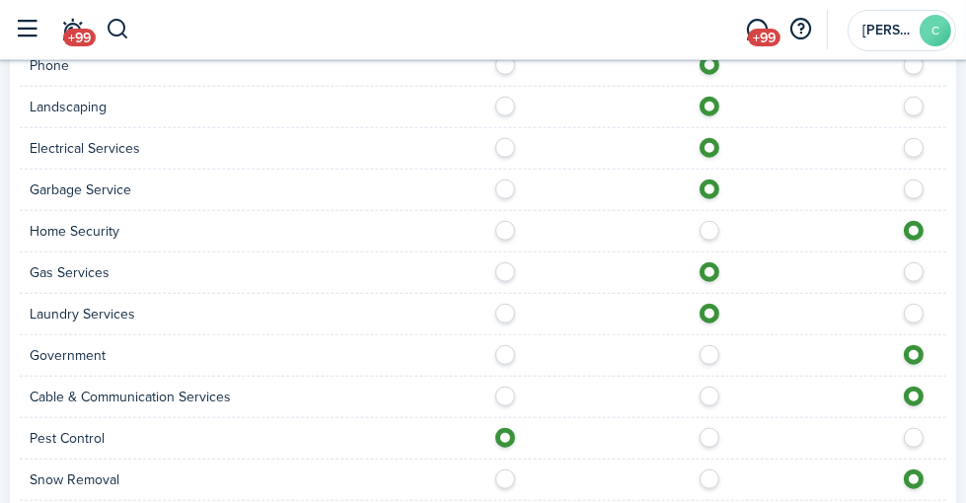
scroll to position [1776, 0]
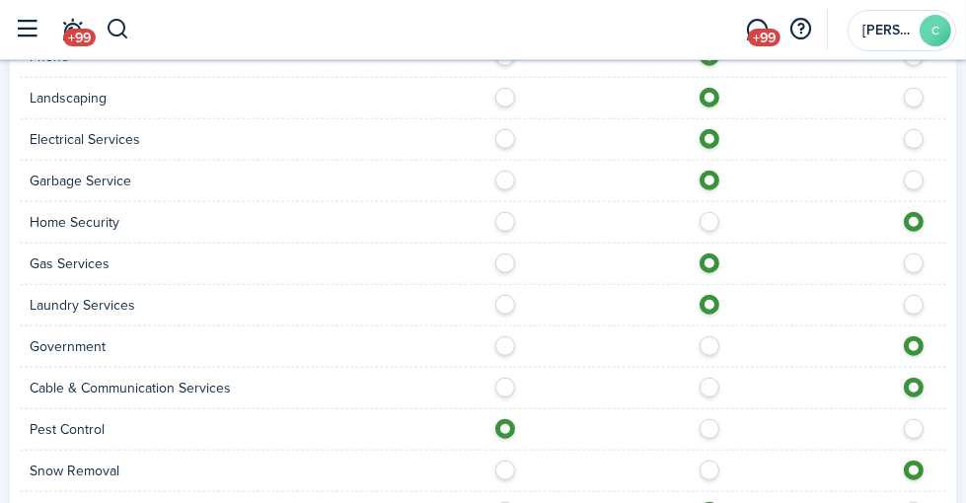
click at [726, 388] on label at bounding box center [714, 383] width 35 height 10
radio input "true"
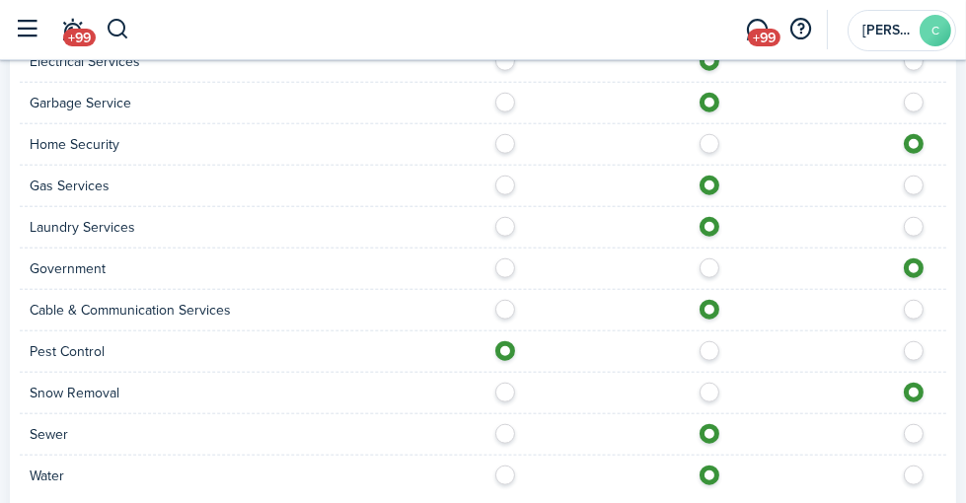
scroll to position [1874, 0]
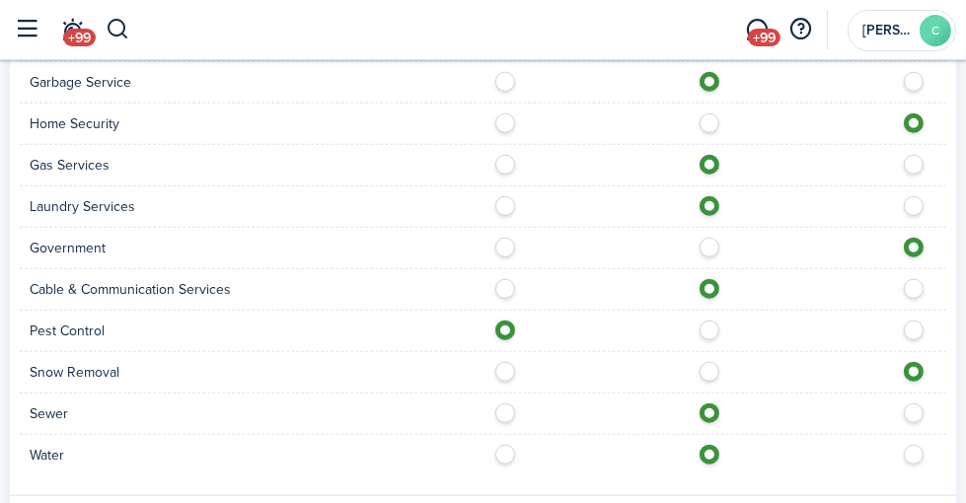
click at [723, 319] on div "Pest Control" at bounding box center [483, 331] width 926 height 41
click at [722, 330] on label at bounding box center [714, 326] width 35 height 10
radio input "false"
radio input "true"
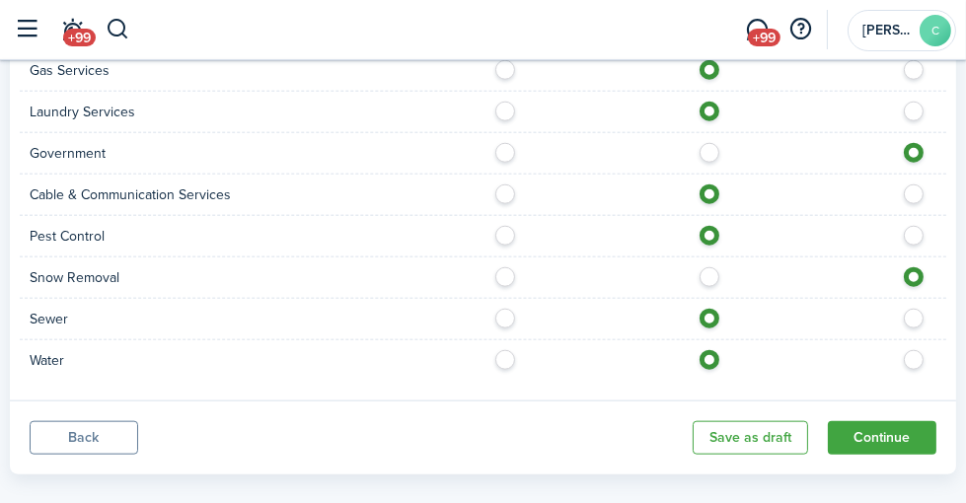
scroll to position [1973, 0]
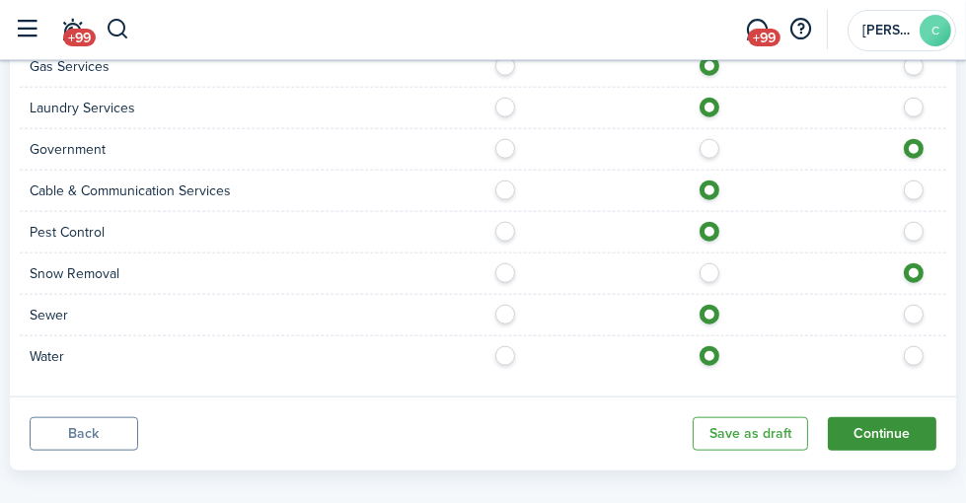
click at [898, 442] on button "Continue" at bounding box center [882, 434] width 109 height 34
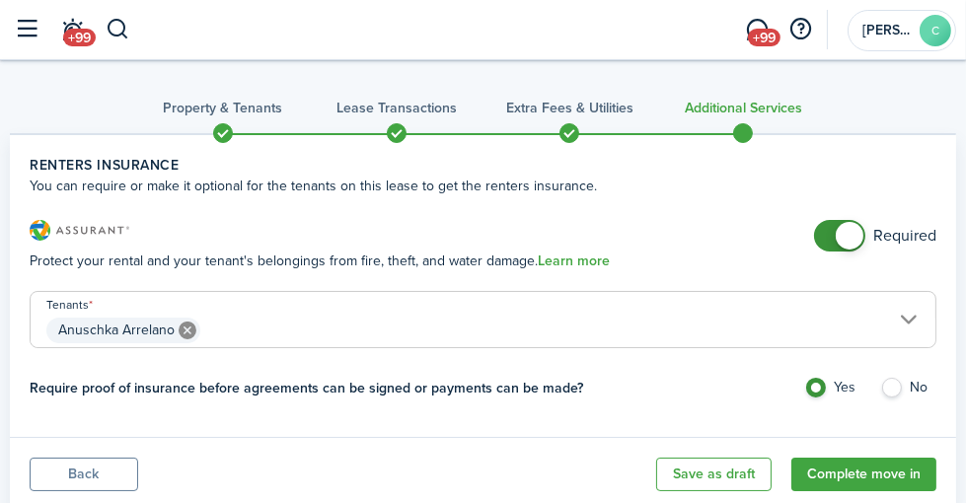
click at [909, 315] on span "Anuschka Arrelano" at bounding box center [483, 331] width 905 height 34
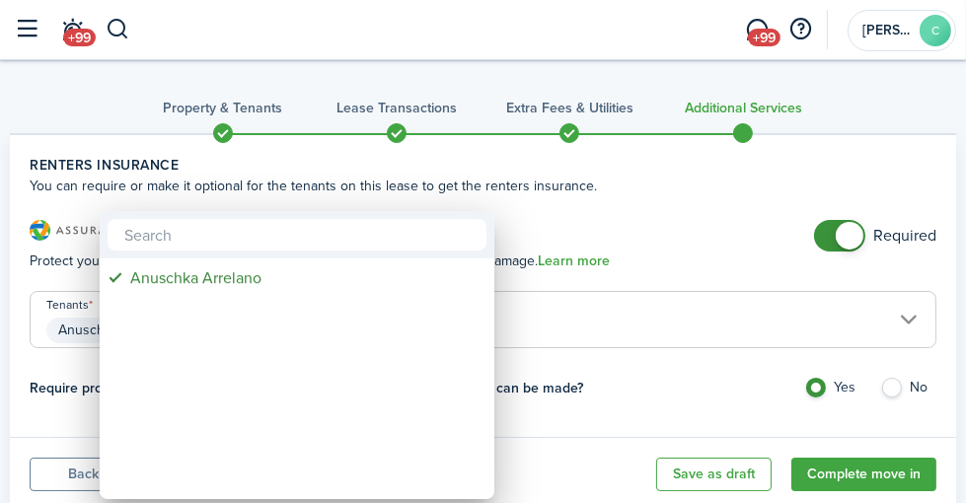
click at [756, 409] on div at bounding box center [482, 251] width 1281 height 819
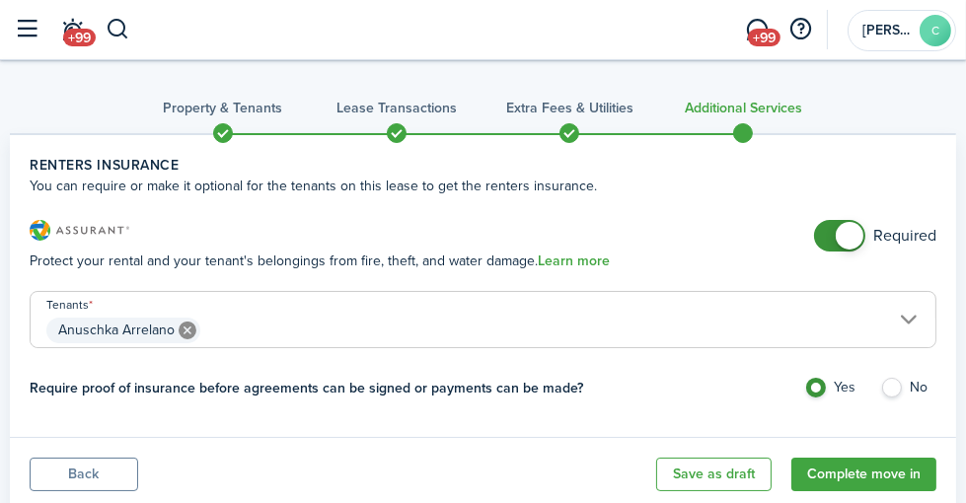
click at [433, 320] on span "Anuschka Arrelano" at bounding box center [483, 331] width 905 height 34
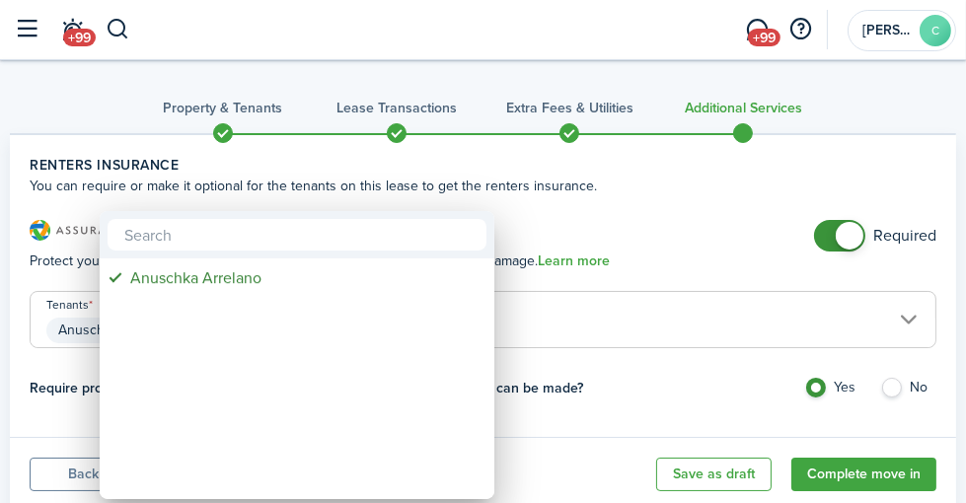
click at [704, 324] on div at bounding box center [482, 251] width 1281 height 819
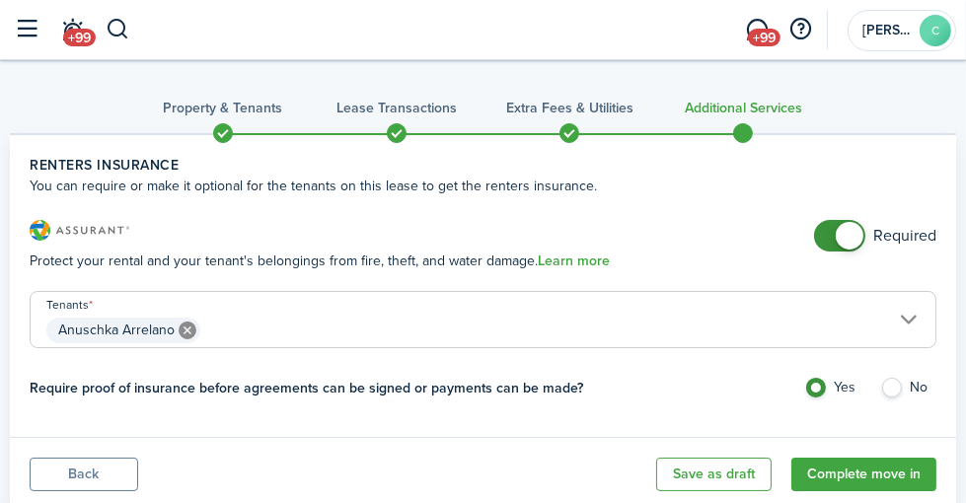
scroll to position [61, 0]
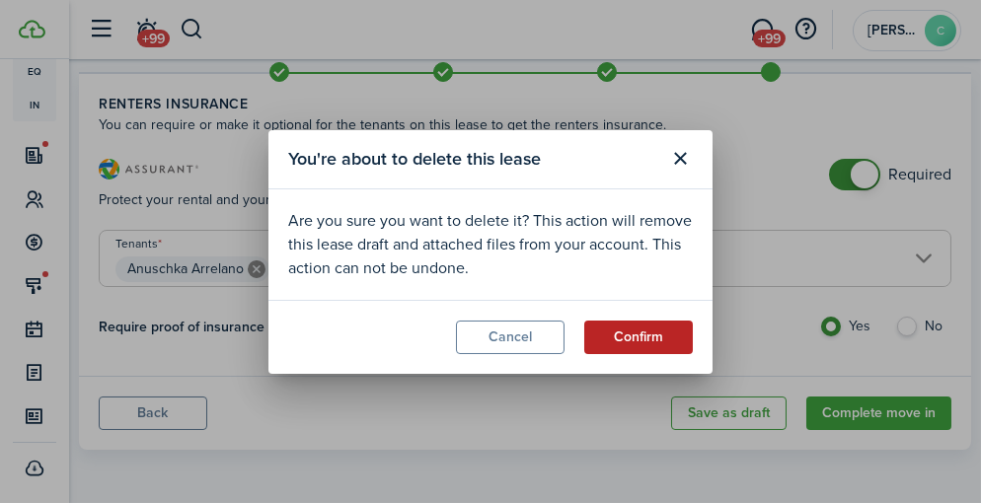
click at [625, 325] on button "Confirm" at bounding box center [638, 338] width 109 height 34
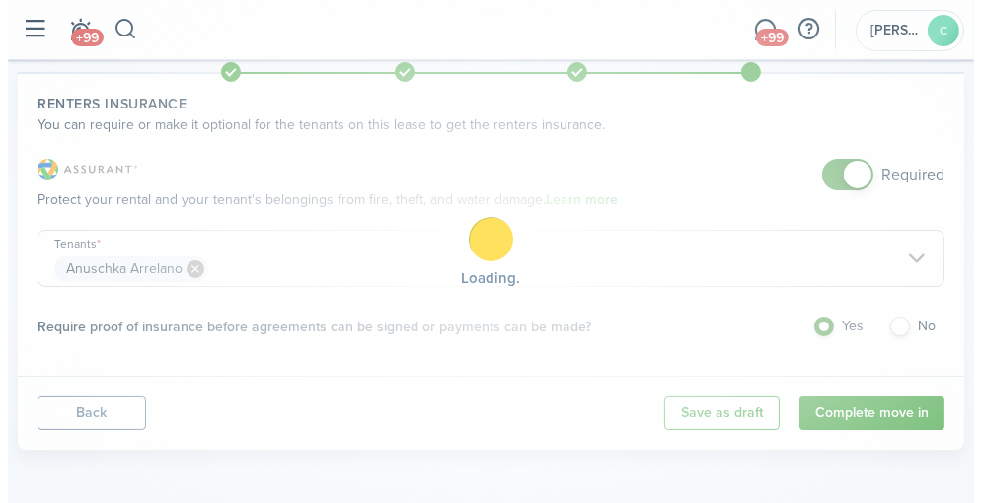
scroll to position [0, 0]
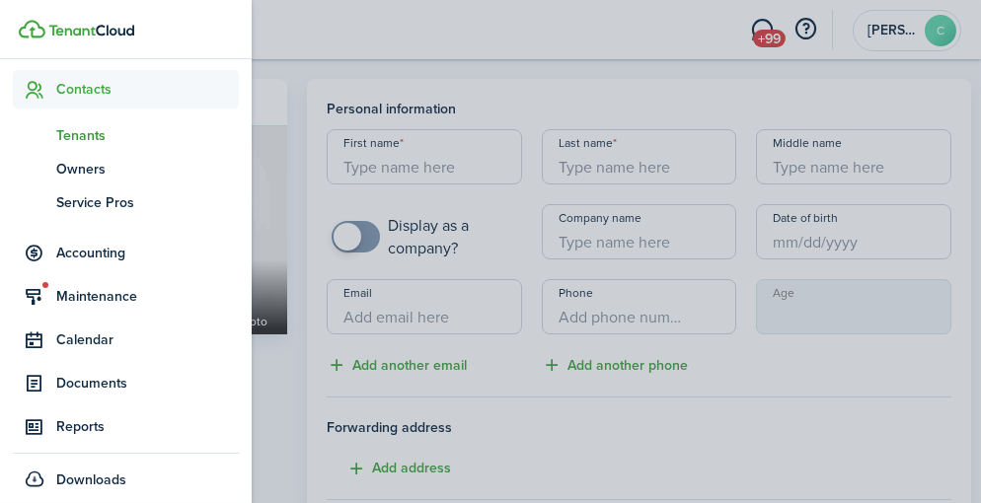
click at [79, 136] on span "Tenants" at bounding box center [147, 135] width 182 height 21
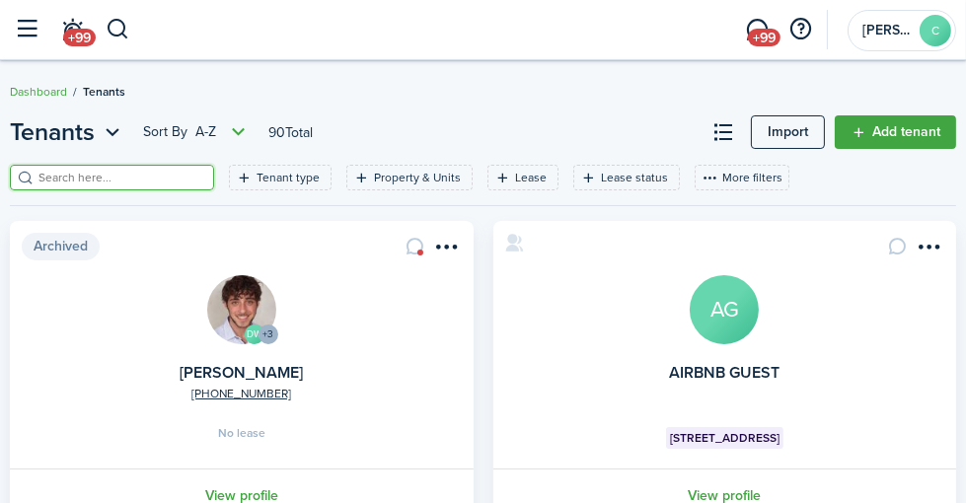
click at [188, 172] on input "search" at bounding box center [121, 178] width 174 height 19
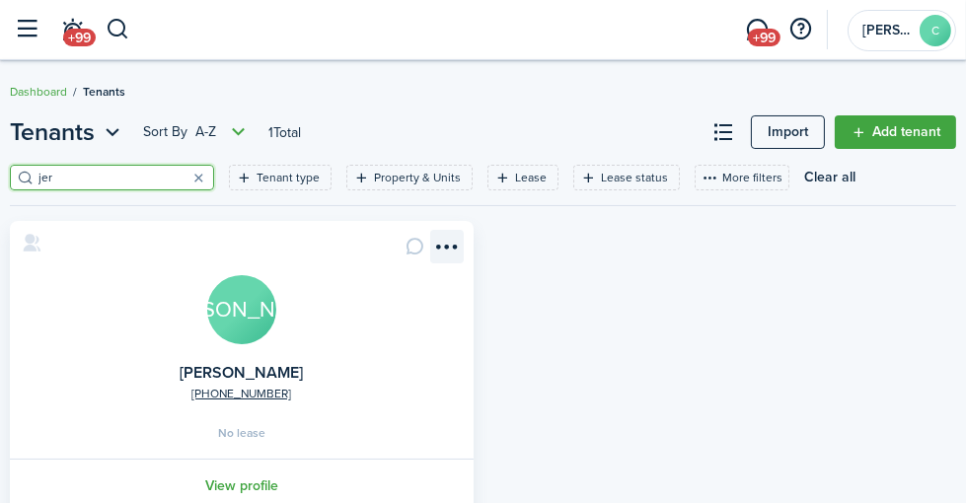
type input "jer"
click at [430, 237] on menu-btn-icon "Open menu" at bounding box center [447, 247] width 34 height 34
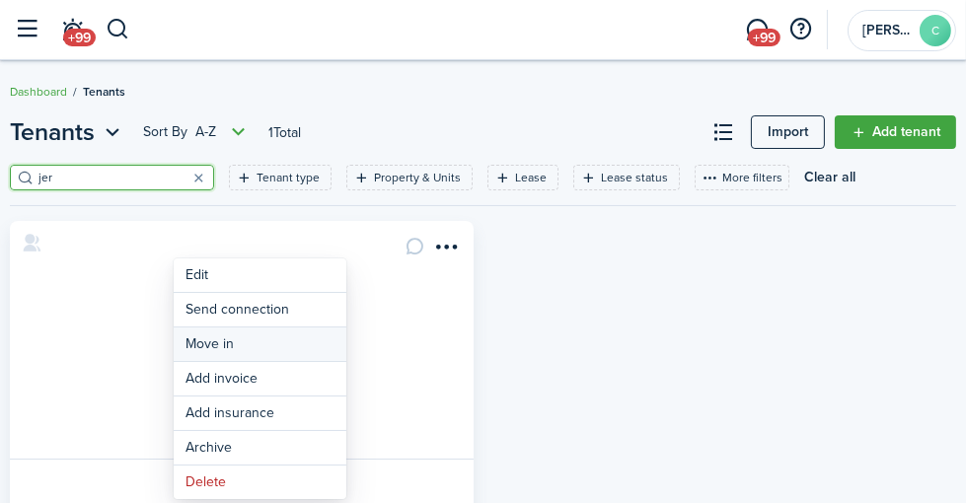
click at [249, 341] on link "Move in" at bounding box center [260, 345] width 173 height 34
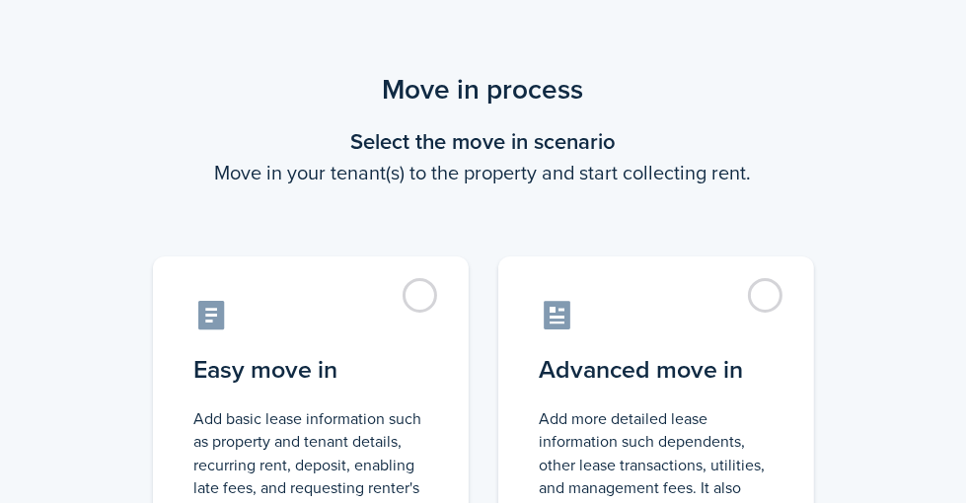
scroll to position [309, 0]
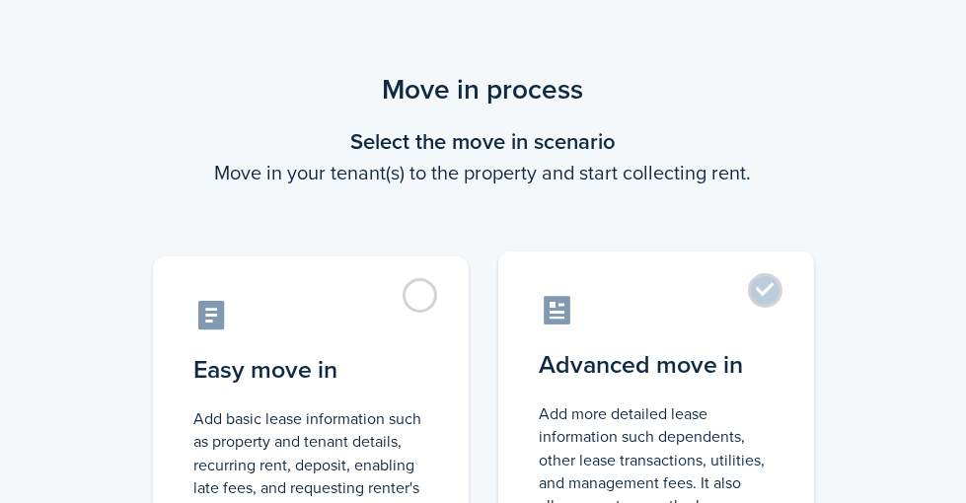
click at [790, 294] on label "Advanced move in Add more detailed lease information such dependents, other lea…" at bounding box center [656, 416] width 316 height 329
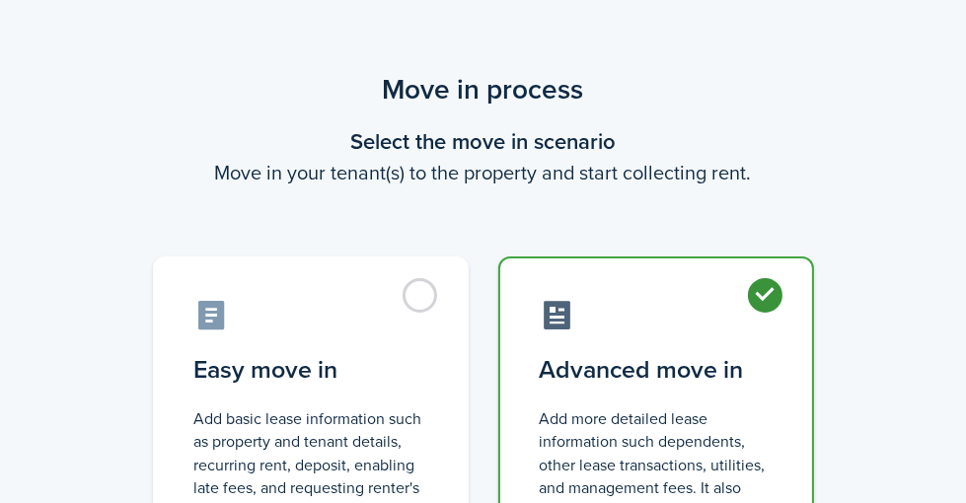
radio input "true"
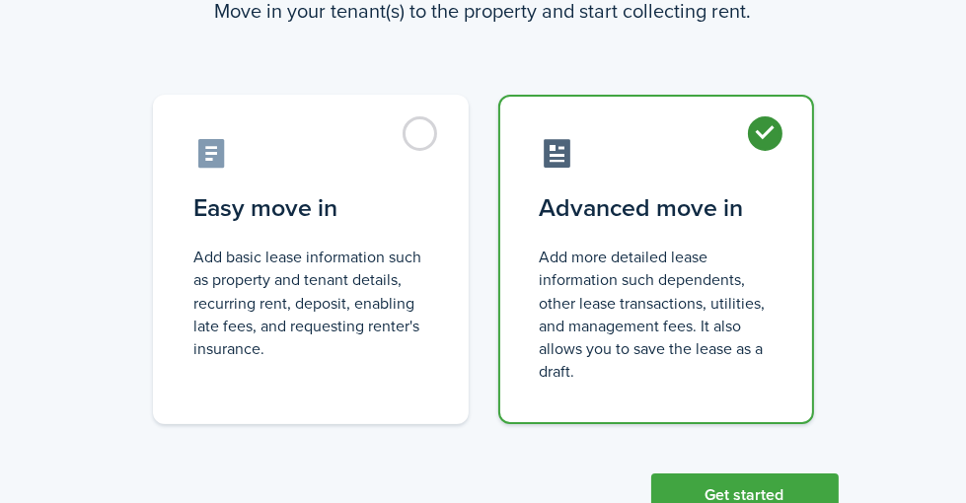
scroll to position [230, 0]
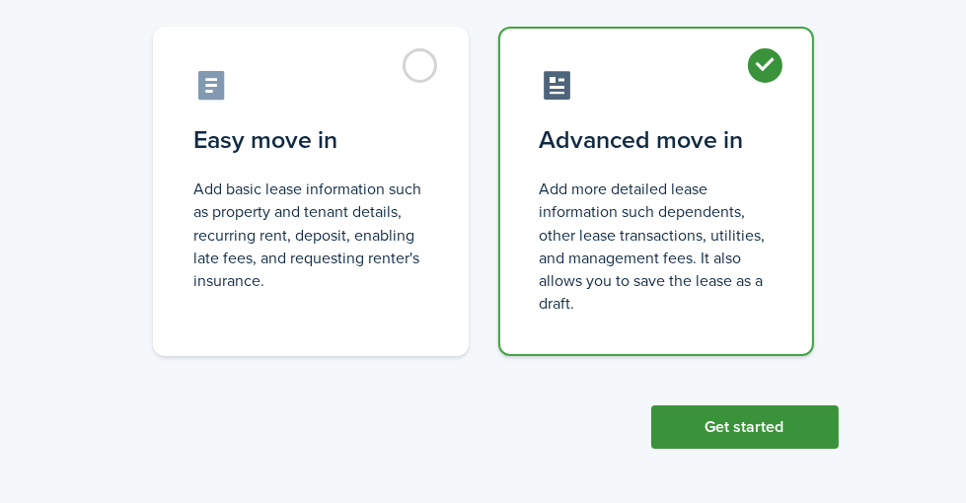
click at [795, 422] on button "Get started" at bounding box center [744, 426] width 187 height 43
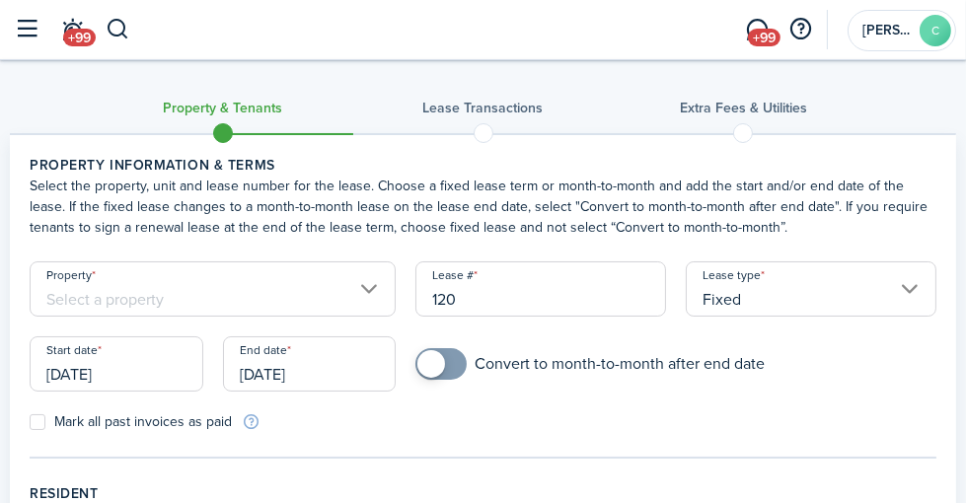
click at [396, 307] on input "Property" at bounding box center [213, 288] width 366 height 55
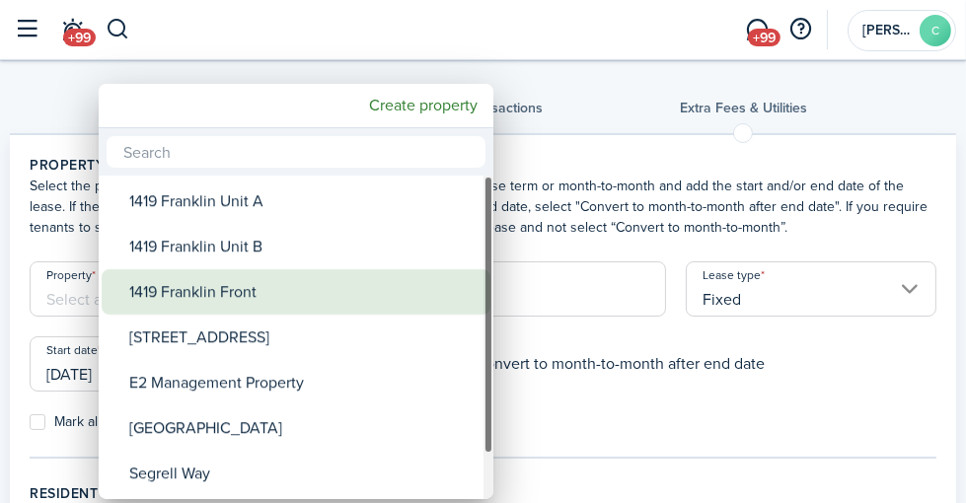
click at [281, 285] on div "1419 Franklin Front" at bounding box center [303, 291] width 349 height 45
type input "1419 Franklin Front"
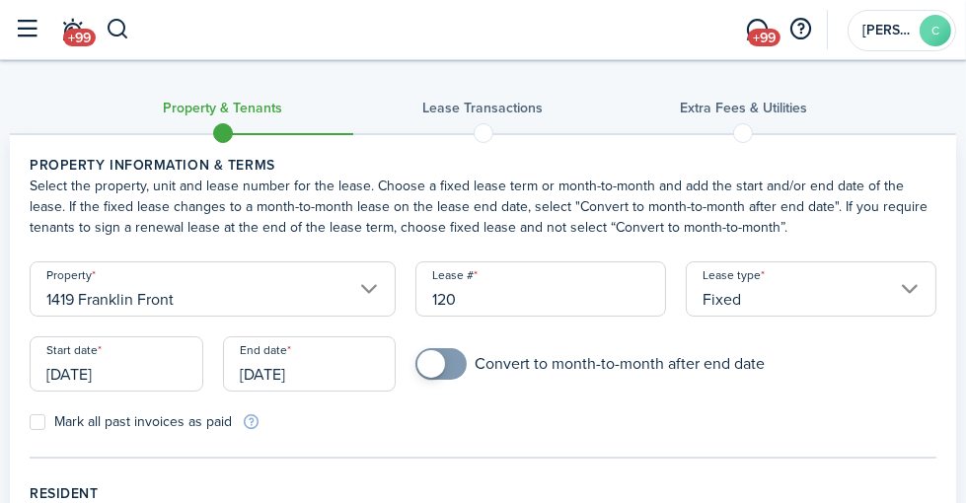
click at [203, 392] on input "[DATE]" at bounding box center [117, 363] width 174 height 55
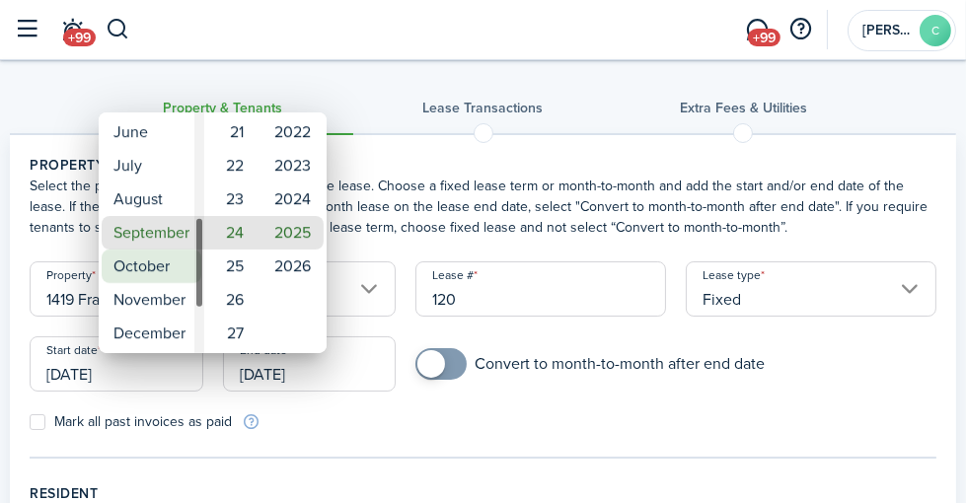
click at [154, 263] on mbsc-wheel-item "October" at bounding box center [152, 267] width 100 height 34
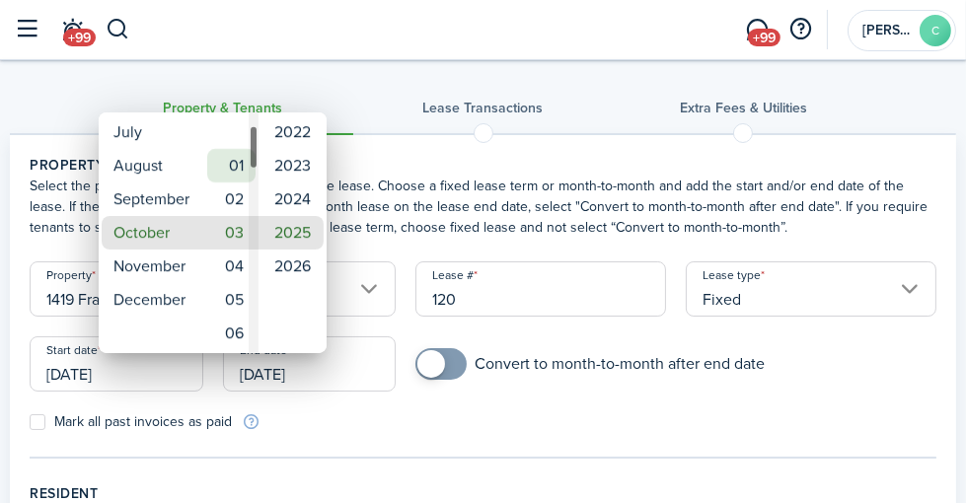
click at [238, 163] on mbsc-wheel-item "01" at bounding box center [231, 166] width 48 height 34
type input "[DATE]"
click at [297, 228] on mbsc-wheel-item "2025" at bounding box center [292, 233] width 62 height 34
click at [295, 228] on mbsc-wheel-item "2025" at bounding box center [292, 233] width 62 height 34
click at [345, 385] on div at bounding box center [482, 251] width 1281 height 819
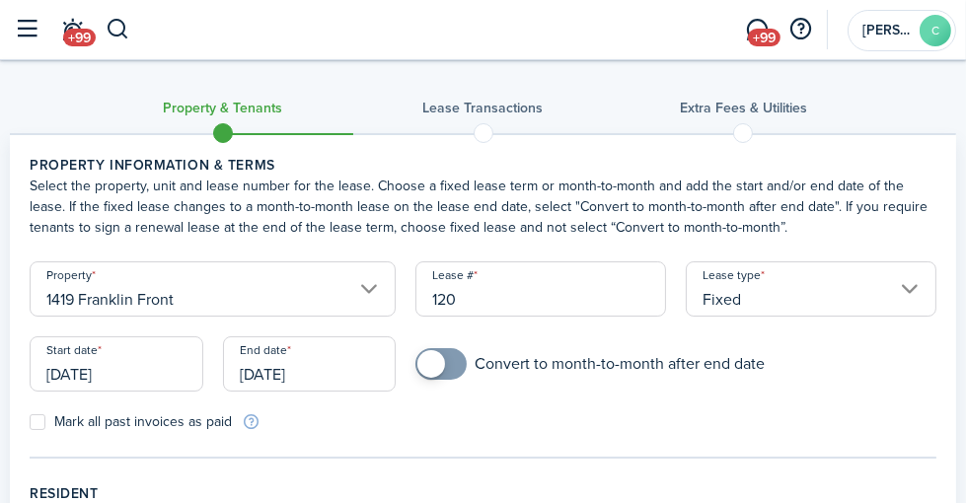
click at [386, 388] on input "[DATE]" at bounding box center [310, 363] width 174 height 55
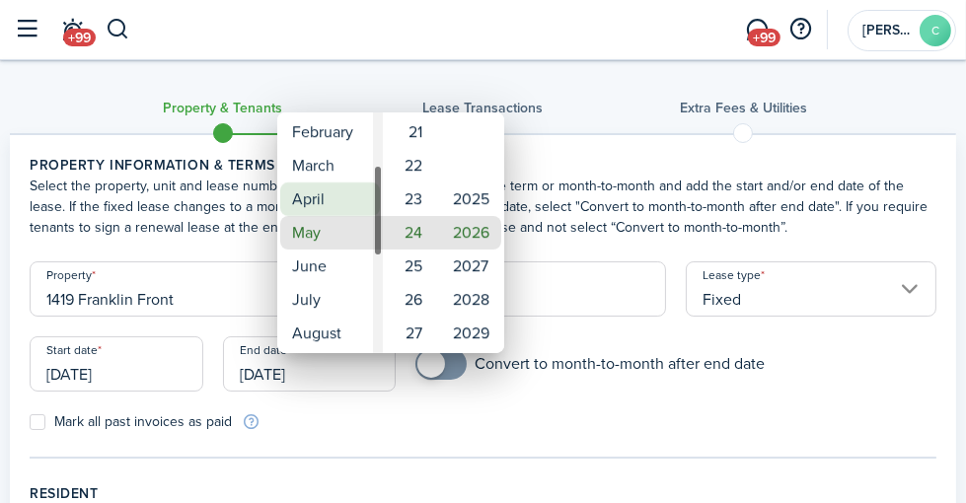
click at [325, 199] on mbsc-wheel-item "April" at bounding box center [330, 199] width 100 height 34
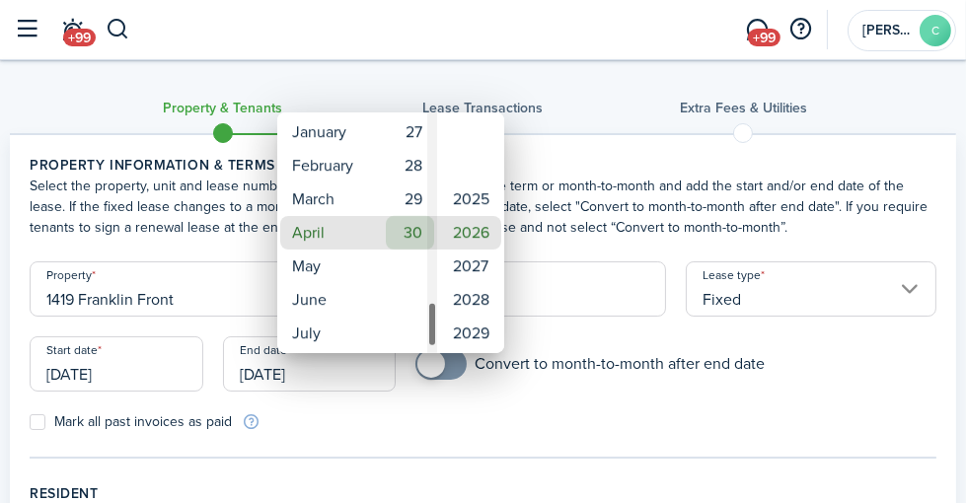
click at [405, 240] on mbsc-wheel-item "30" at bounding box center [410, 233] width 48 height 34
click at [416, 226] on mbsc-wheel-item "30" at bounding box center [410, 233] width 48 height 34
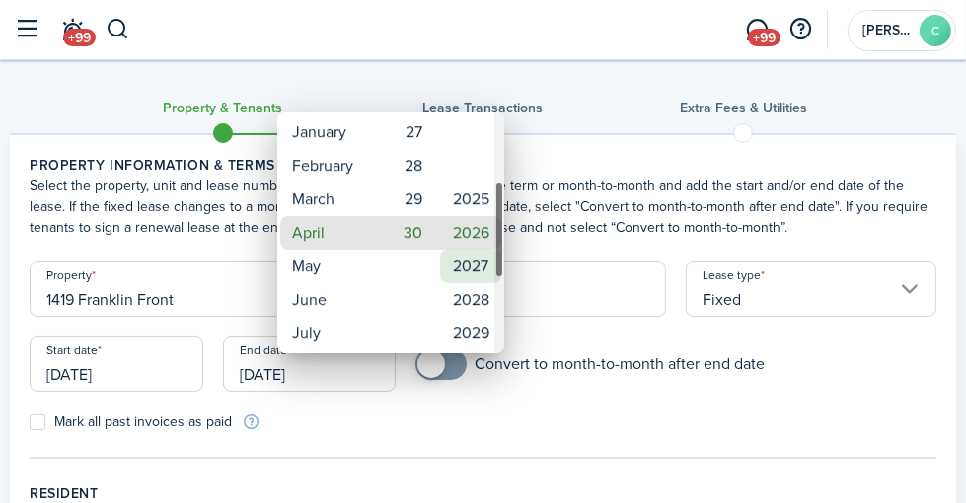
click at [474, 259] on mbsc-wheel-item "2027" at bounding box center [470, 267] width 61 height 34
type input "[DATE]"
click at [615, 310] on div at bounding box center [482, 251] width 1281 height 819
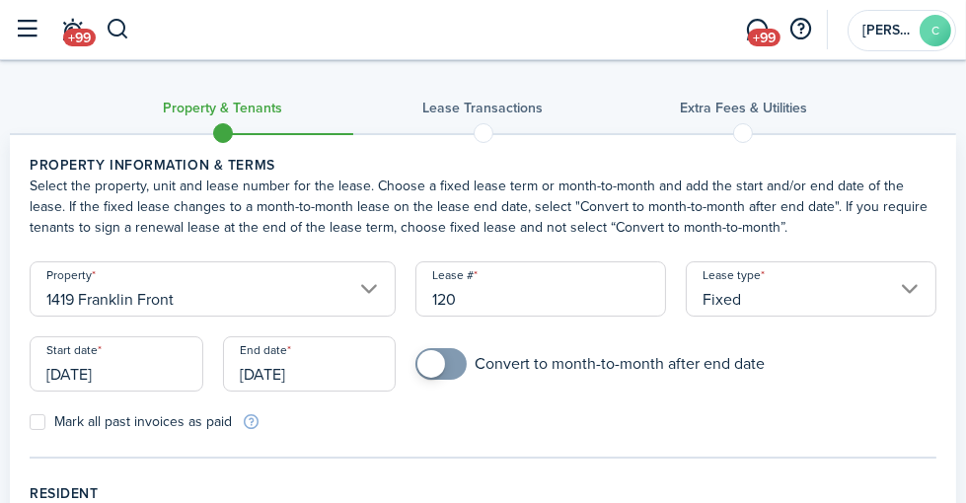
checkbox input "true"
click at [451, 380] on span at bounding box center [441, 364] width 20 height 32
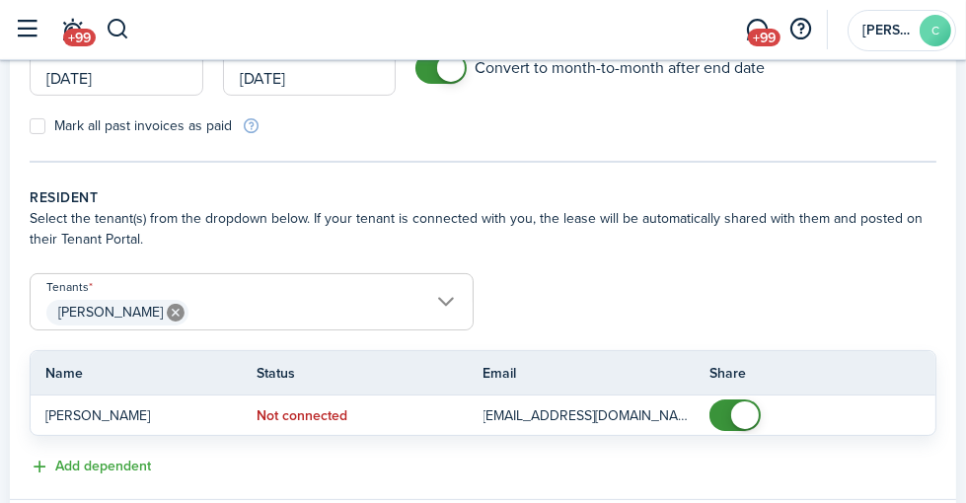
scroll to position [395, 0]
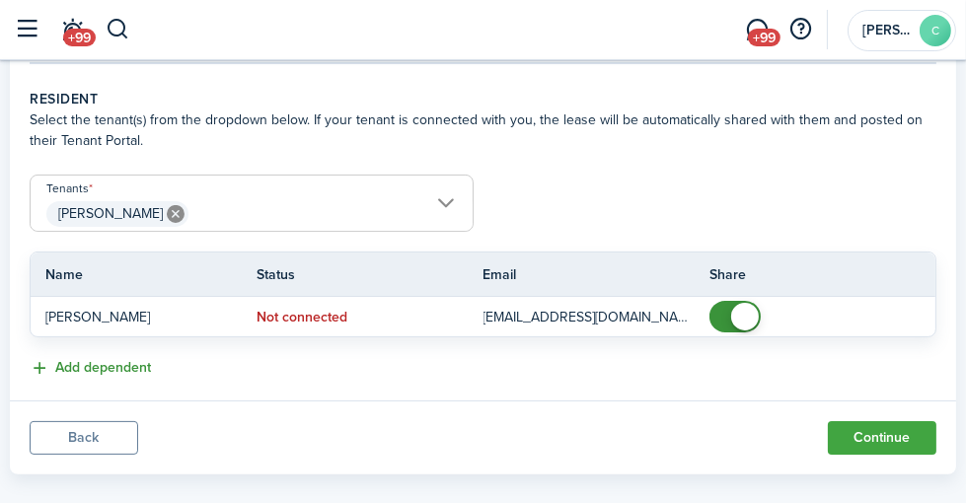
click at [151, 380] on button "Add dependent" at bounding box center [90, 368] width 121 height 23
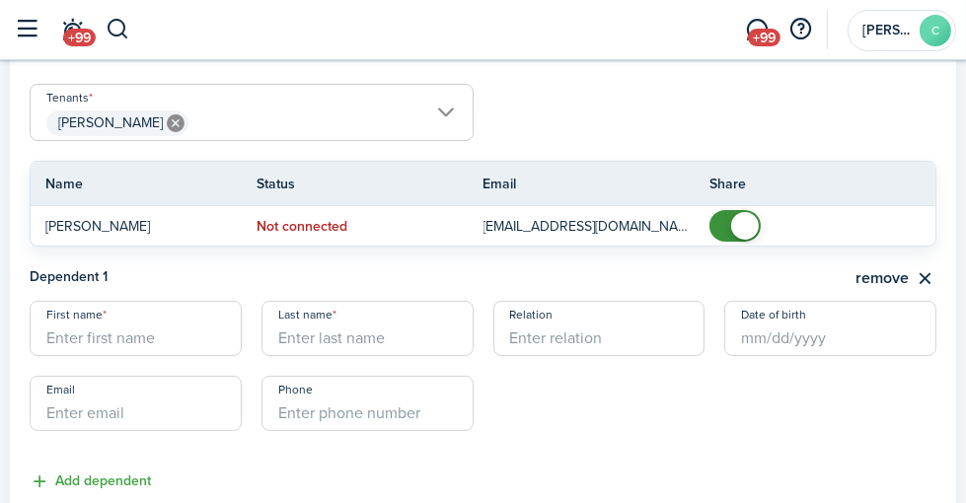
scroll to position [493, 0]
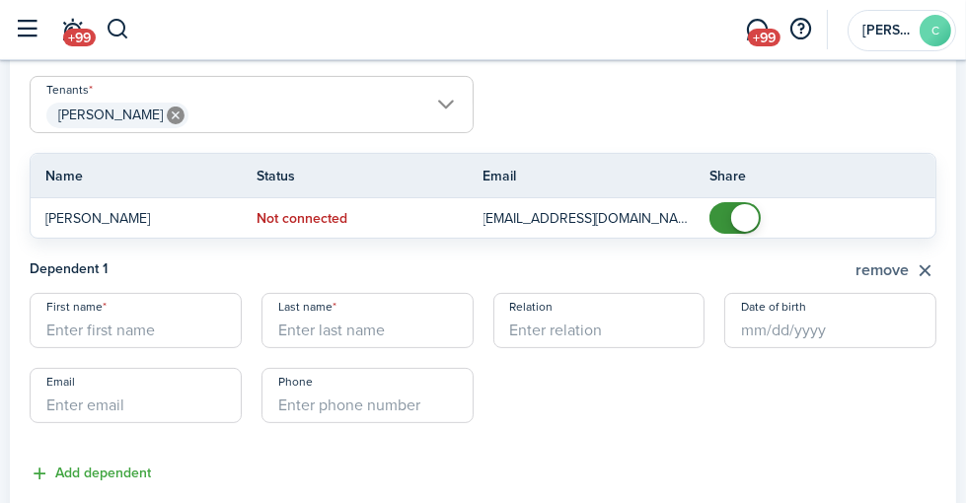
click at [922, 283] on button "remove" at bounding box center [895, 270] width 81 height 25
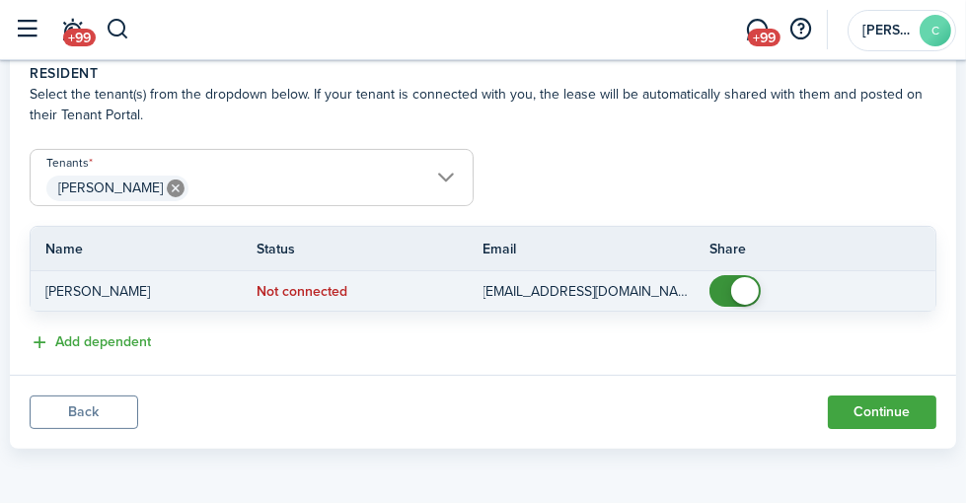
scroll to position [440, 0]
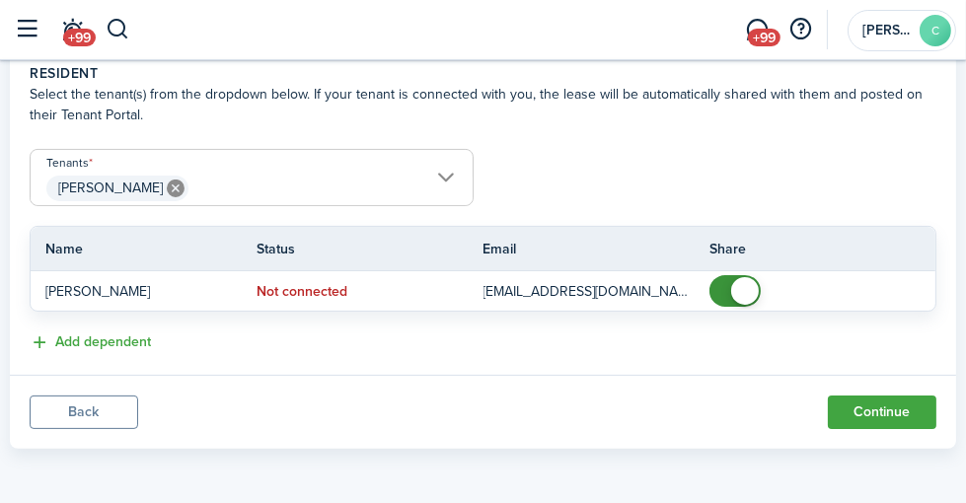
click at [473, 172] on span "[PERSON_NAME]" at bounding box center [252, 189] width 442 height 34
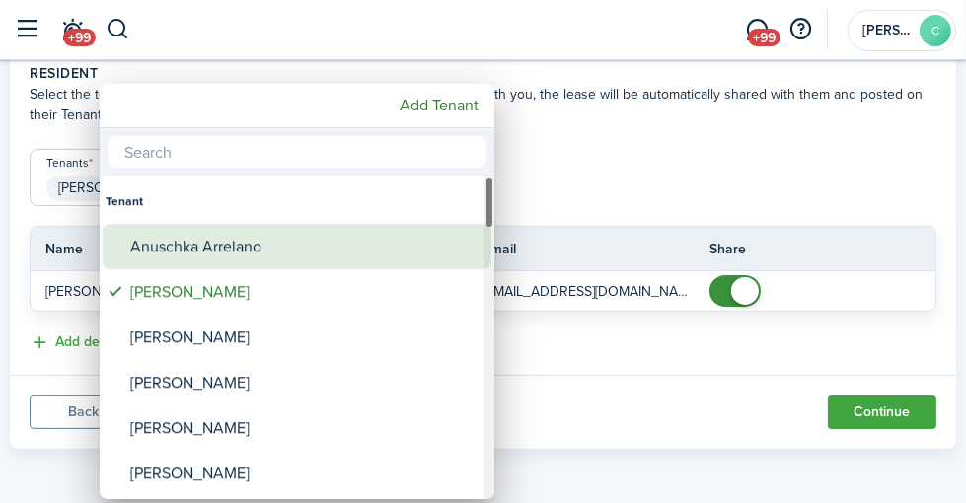
click at [262, 243] on div "Anuschka Arrelano" at bounding box center [304, 246] width 349 height 45
type input "[PERSON_NAME], [PERSON_NAME]"
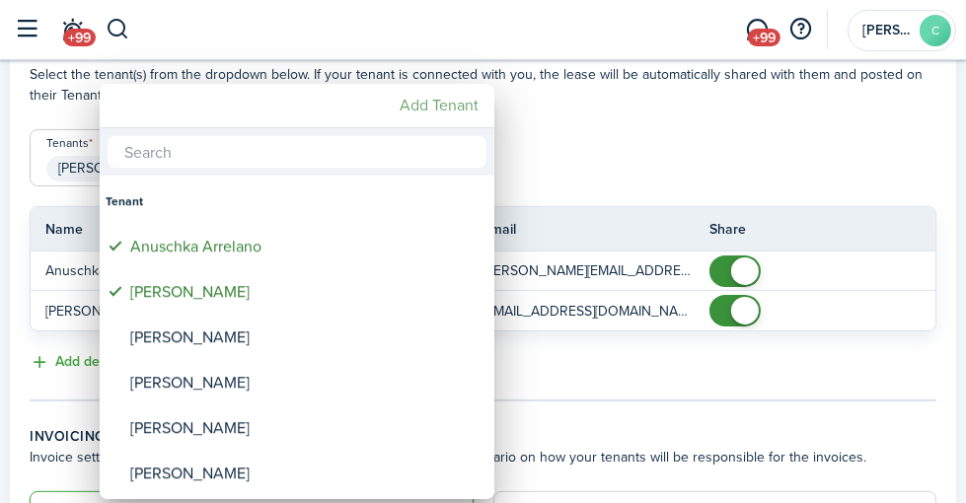
click at [475, 103] on mbsc-button "Add Tenant" at bounding box center [439, 106] width 95 height 36
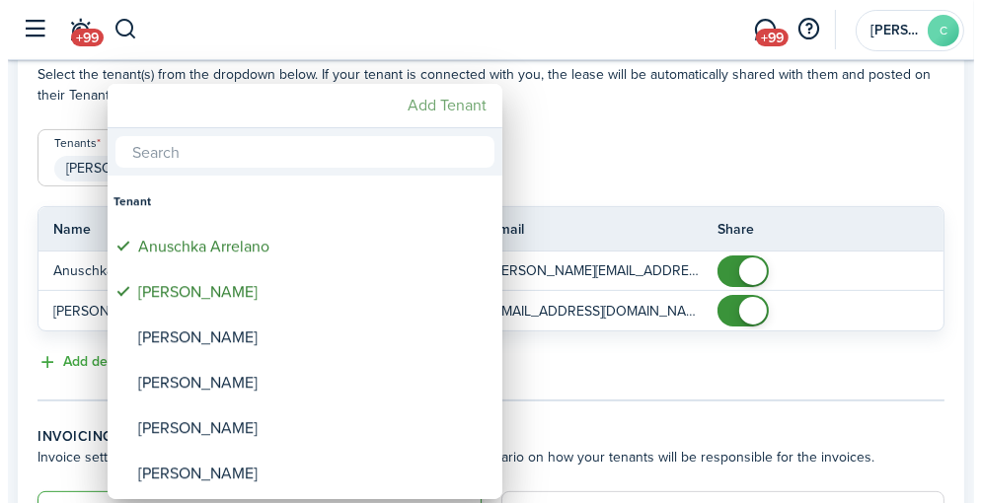
scroll to position [419, 0]
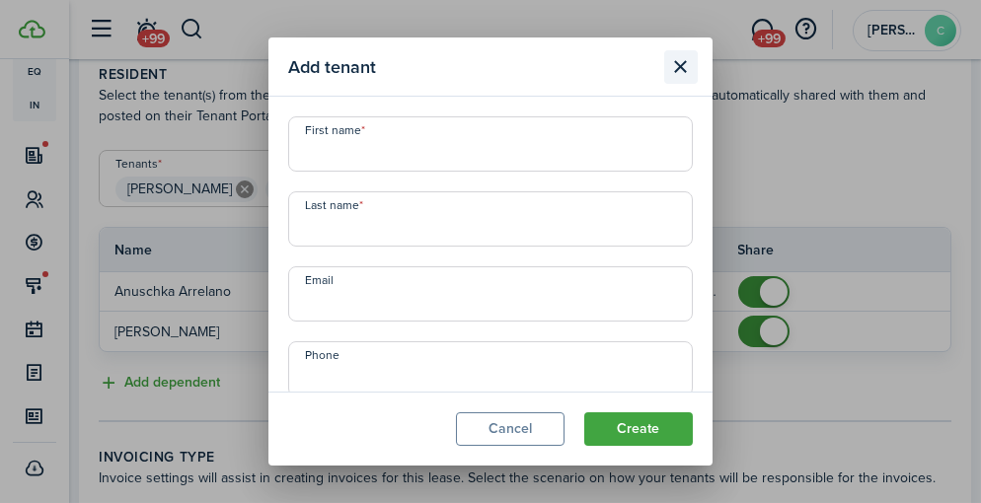
click at [686, 56] on button "Close modal" at bounding box center [681, 67] width 34 height 34
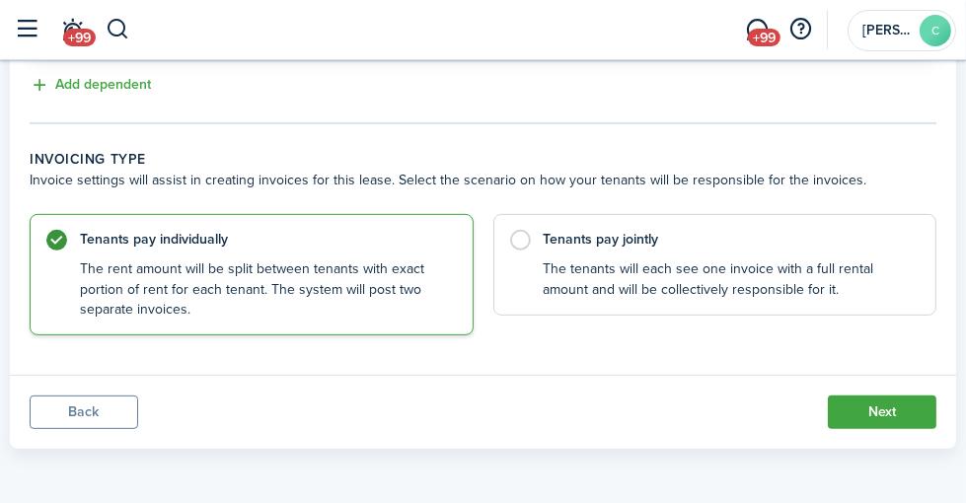
scroll to position [737, 0]
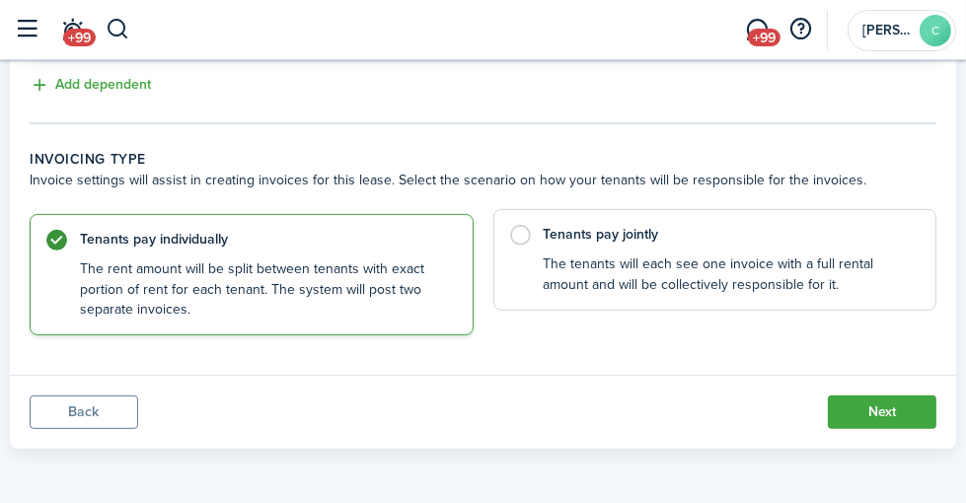
click at [563, 240] on label "Tenants pay jointly The tenants will each see one invoice with a full rental am…" at bounding box center [715, 260] width 444 height 102
radio input "false"
radio input "true"
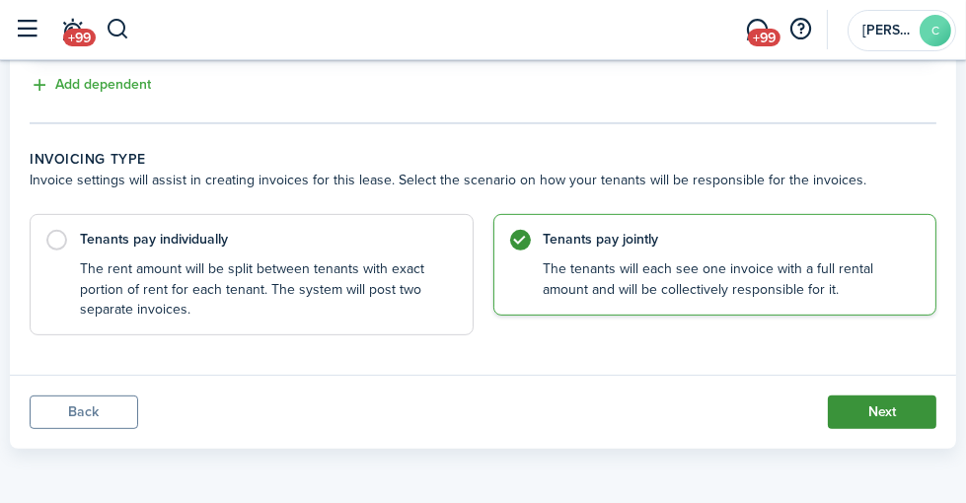
click at [893, 401] on button "Next" at bounding box center [882, 413] width 109 height 34
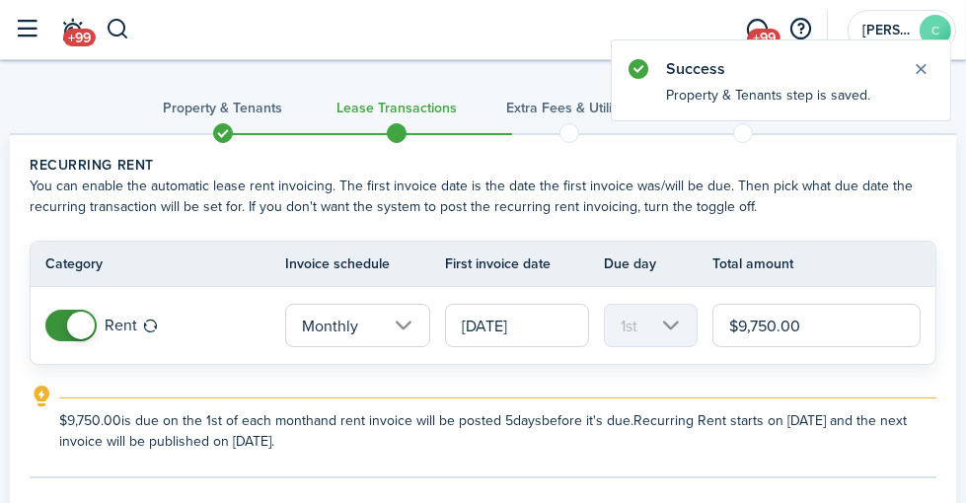
click at [843, 331] on input "$9,750.00" at bounding box center [816, 325] width 208 height 43
drag, startPoint x: 846, startPoint y: 326, endPoint x: 739, endPoint y: 332, distance: 107.7
click at [739, 332] on input "$9,750.00" at bounding box center [816, 325] width 208 height 43
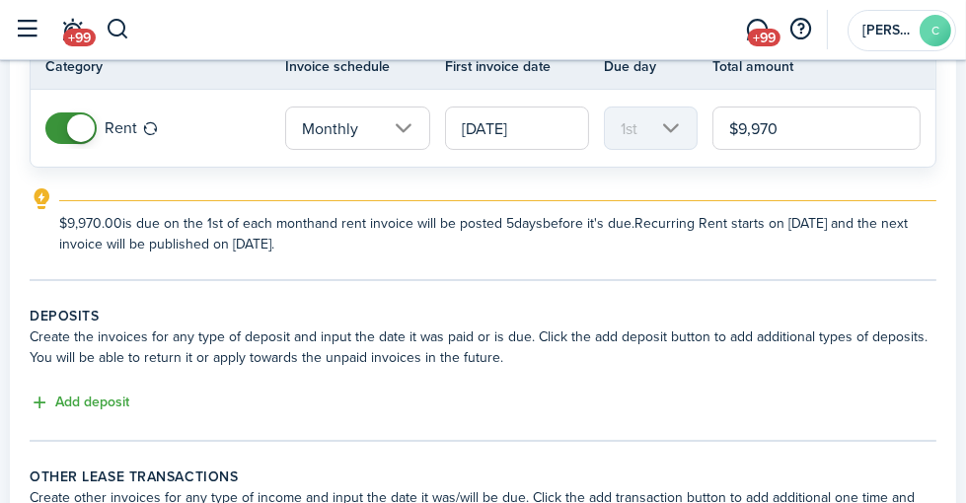
scroll to position [296, 0]
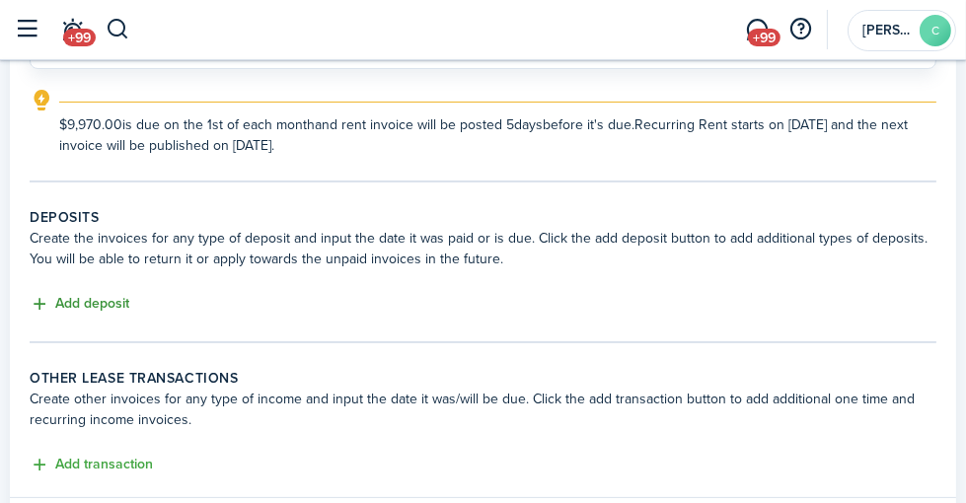
type input "$9,970.00"
click at [129, 308] on button "Add deposit" at bounding box center [80, 304] width 100 height 23
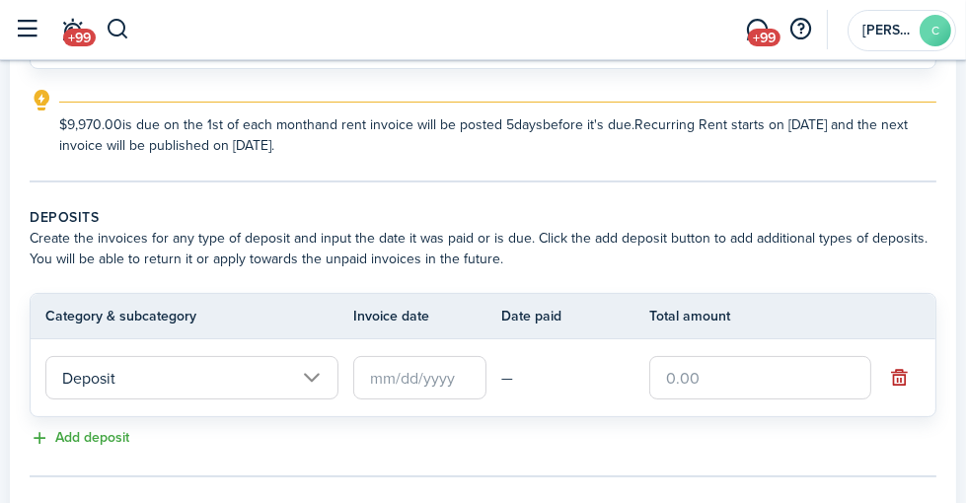
click at [444, 380] on input "text" at bounding box center [419, 377] width 133 height 43
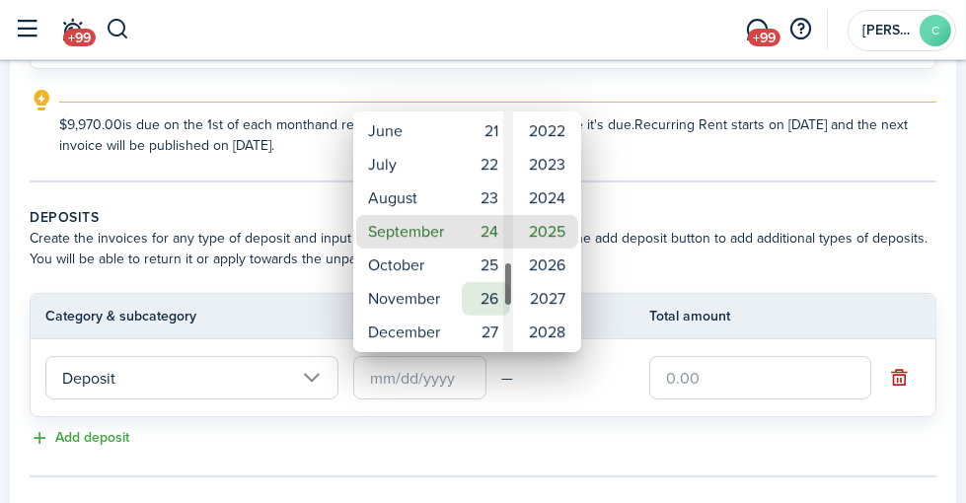
click at [485, 289] on mbsc-wheel-item "26" at bounding box center [486, 299] width 48 height 34
type input "[DATE]"
click at [714, 372] on div at bounding box center [482, 251] width 1281 height 819
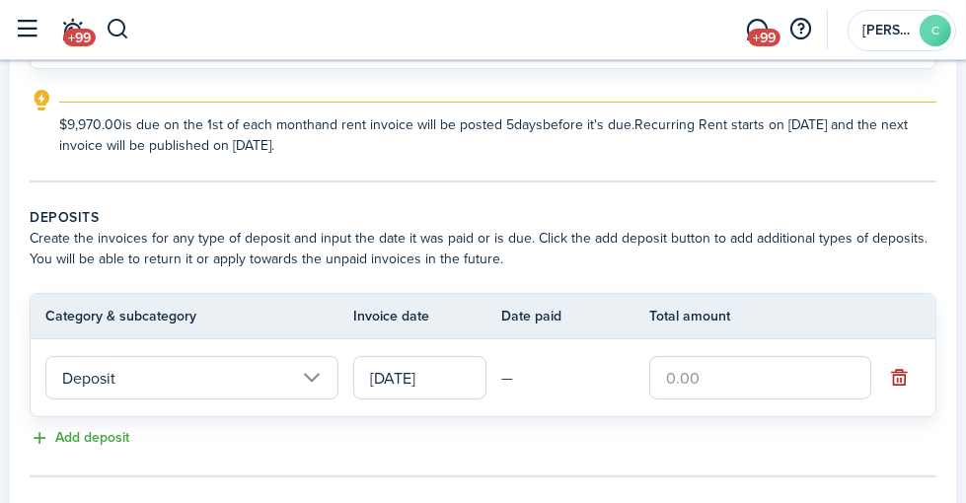
click at [698, 376] on input "text" at bounding box center [760, 377] width 222 height 43
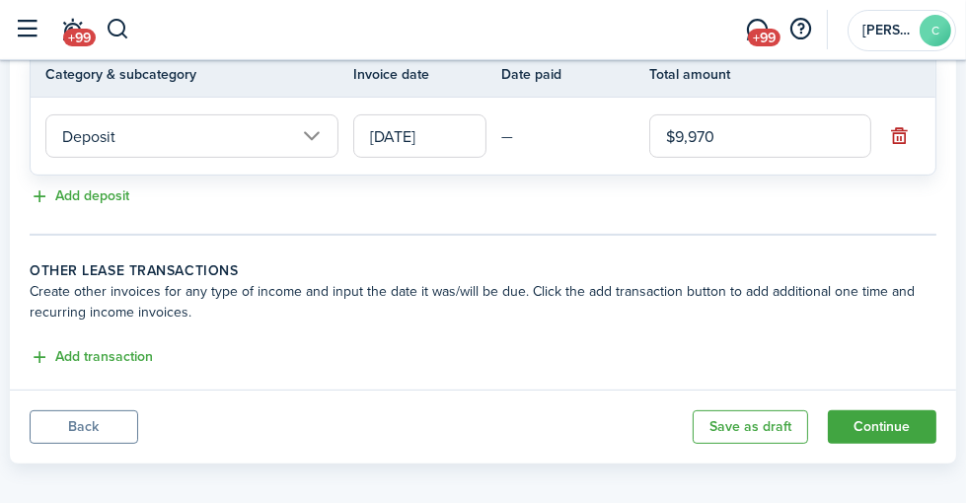
scroll to position [550, 0]
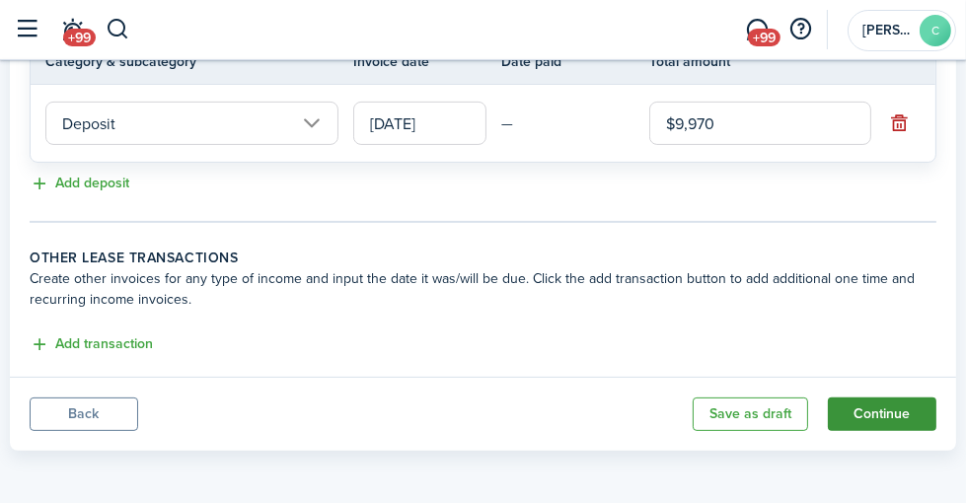
type input "$9,970.00"
click at [862, 404] on button "Continue" at bounding box center [882, 415] width 109 height 34
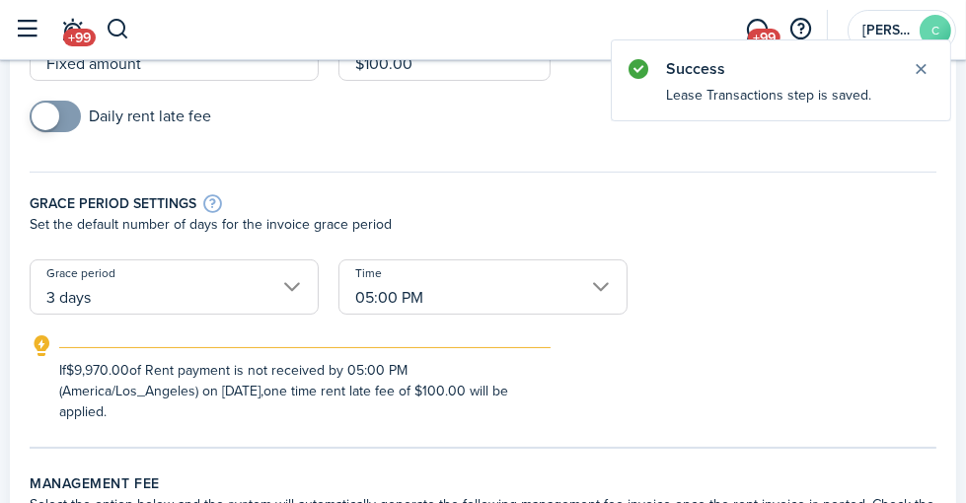
scroll to position [296, 0]
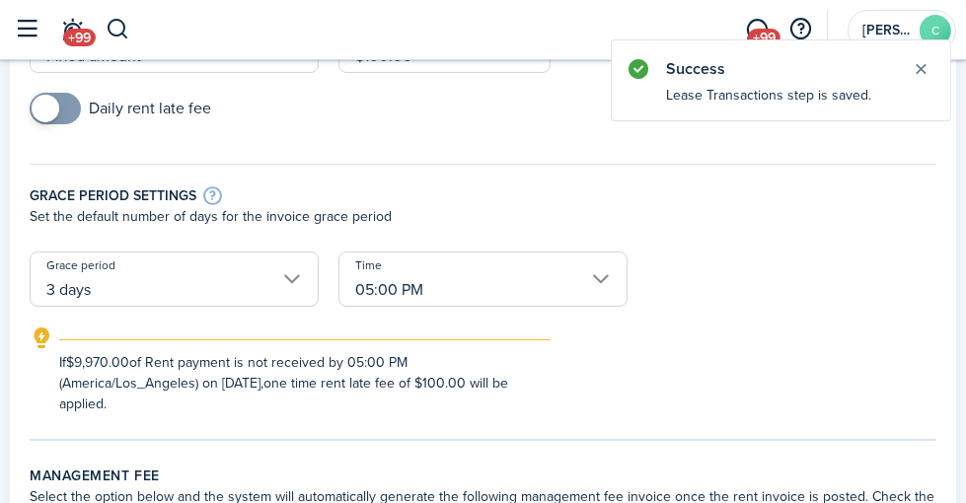
click at [275, 278] on input "3 days" at bounding box center [174, 279] width 289 height 55
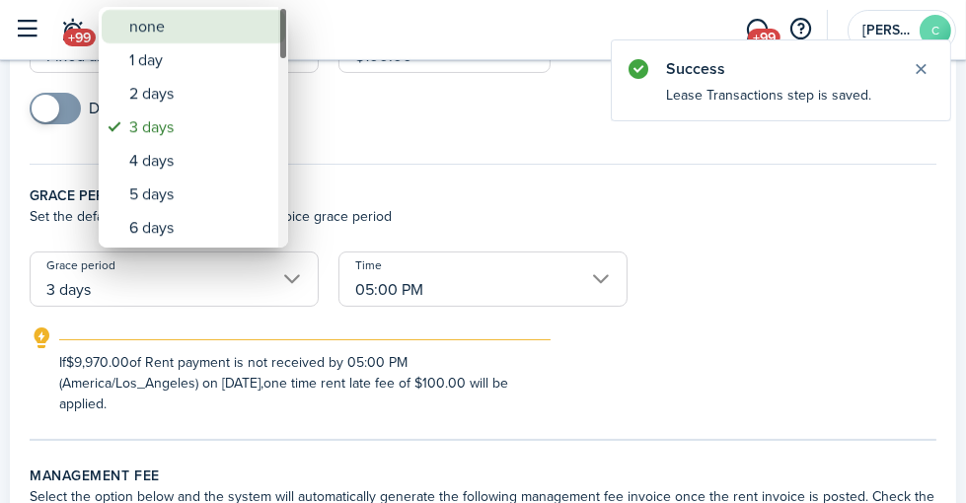
click at [202, 34] on div "none" at bounding box center [201, 27] width 144 height 34
type input "none"
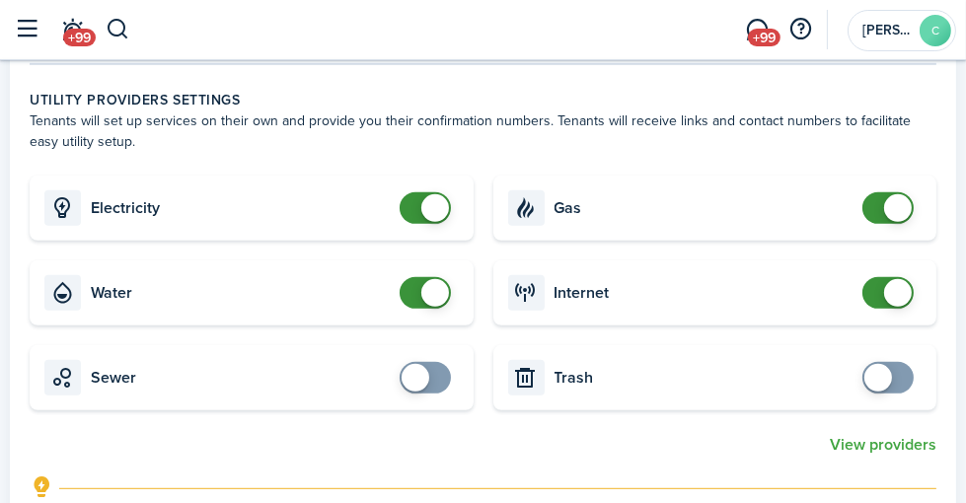
scroll to position [986, 0]
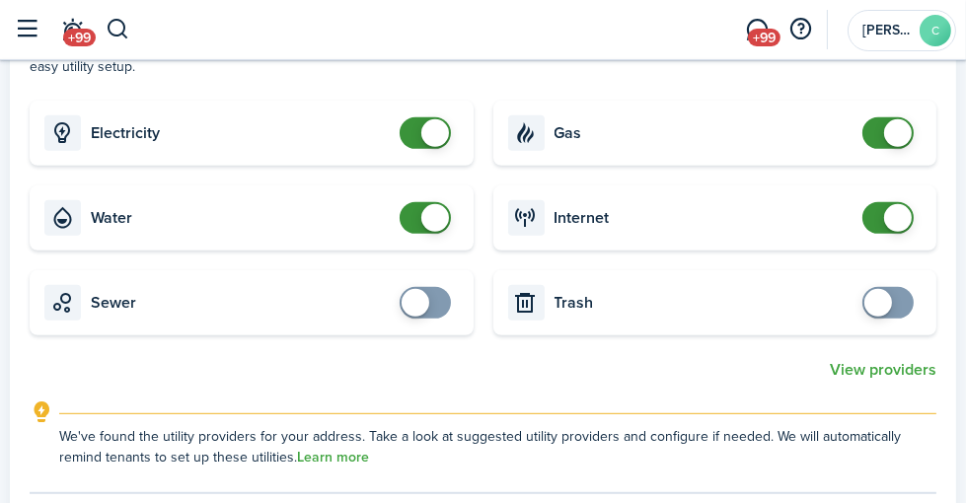
checkbox input "true"
click at [435, 304] on span at bounding box center [425, 303] width 20 height 32
checkbox input "true"
click at [885, 304] on span at bounding box center [878, 303] width 28 height 28
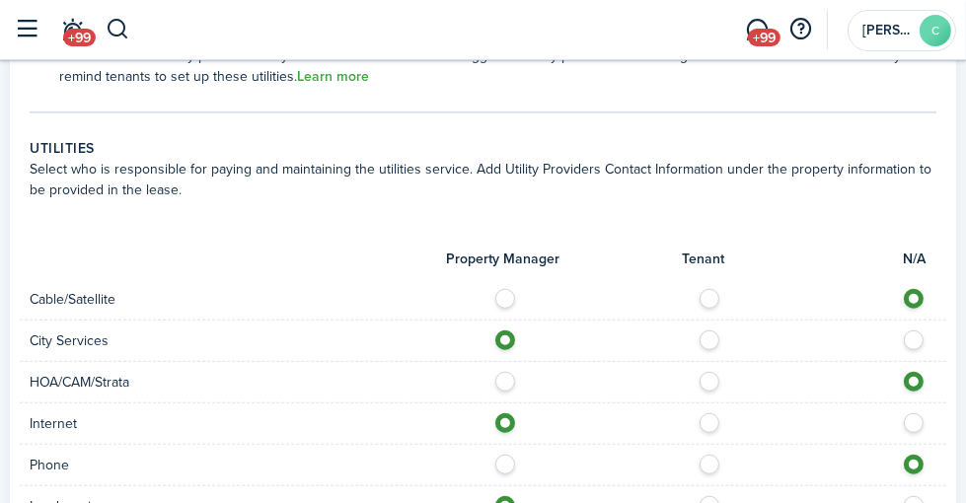
scroll to position [1381, 0]
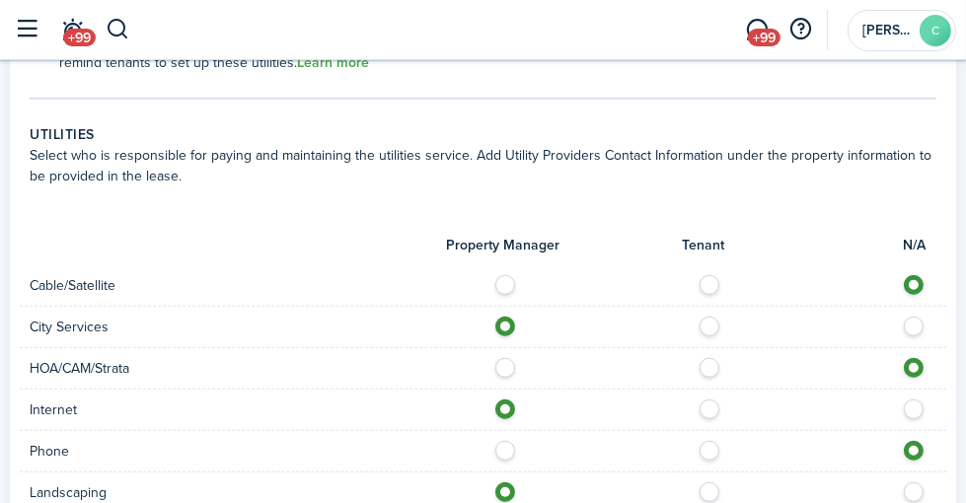
click at [724, 281] on label at bounding box center [714, 280] width 35 height 10
radio input "true"
click at [732, 406] on label at bounding box center [714, 405] width 35 height 10
radio input "false"
radio input "true"
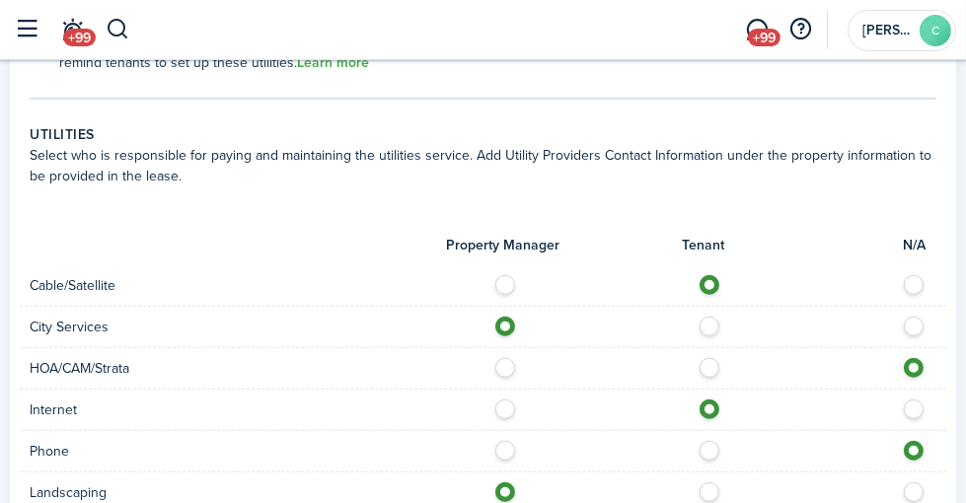
click at [732, 448] on label at bounding box center [714, 446] width 35 height 10
radio input "true"
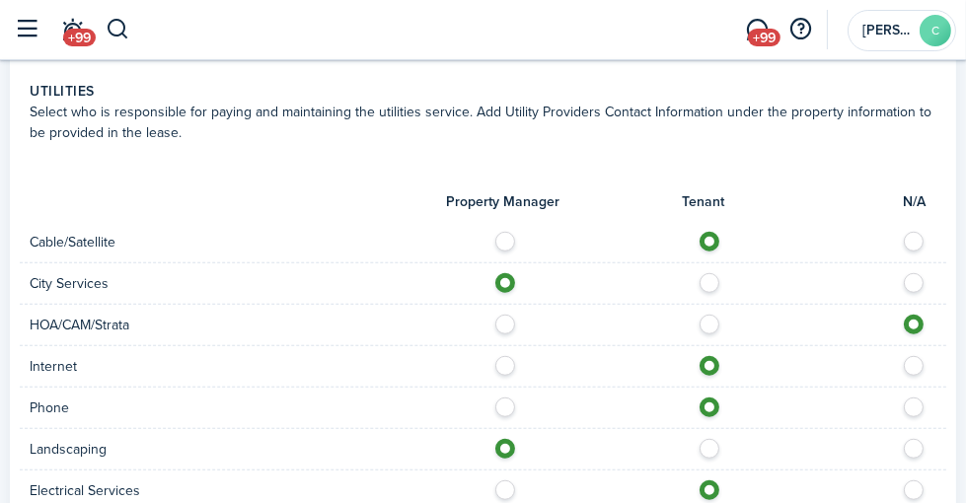
scroll to position [1578, 0]
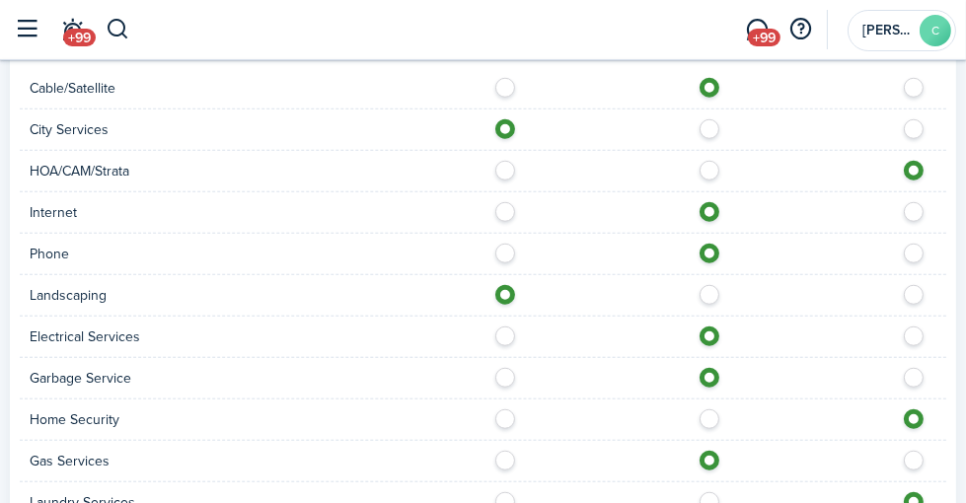
click at [725, 295] on label at bounding box center [714, 290] width 35 height 10
radio input "false"
radio input "true"
click at [724, 411] on label at bounding box center [714, 414] width 35 height 10
radio input "true"
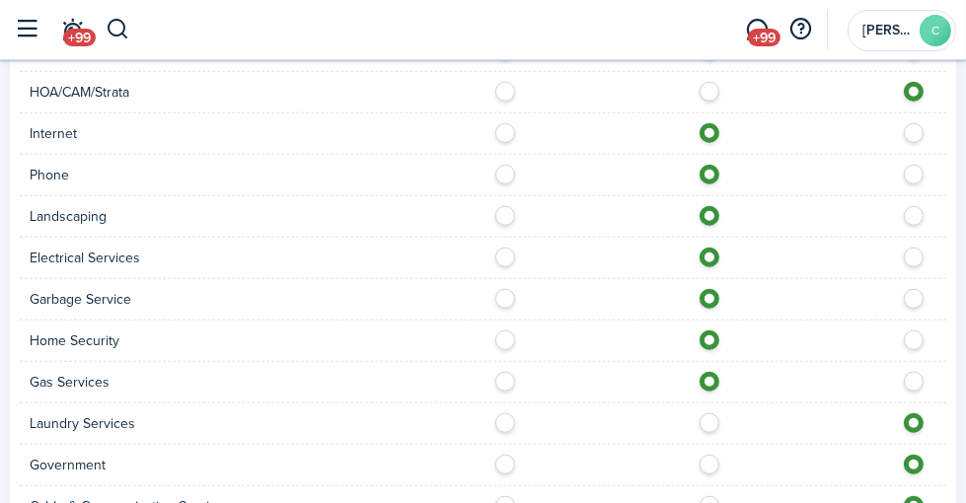
scroll to position [1776, 0]
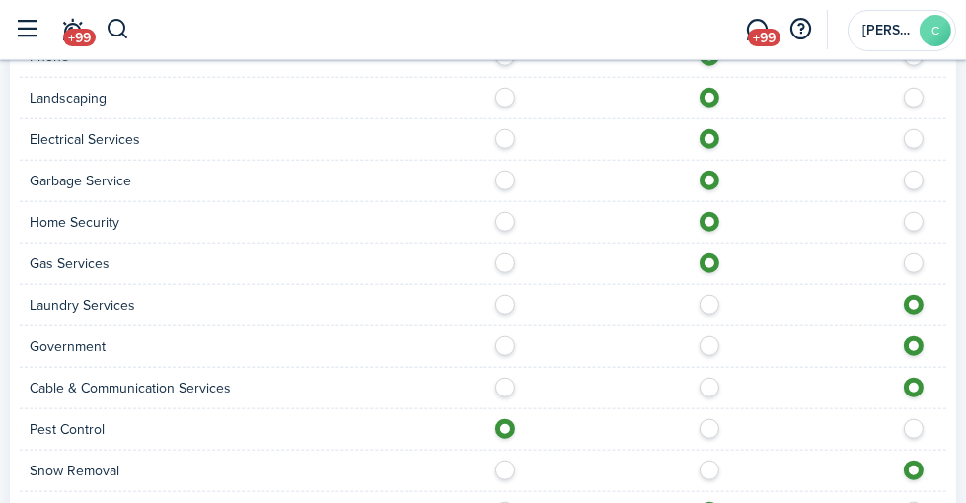
click at [730, 305] on label at bounding box center [714, 300] width 35 height 10
radio input "true"
click at [725, 386] on label at bounding box center [714, 383] width 35 height 10
radio input "true"
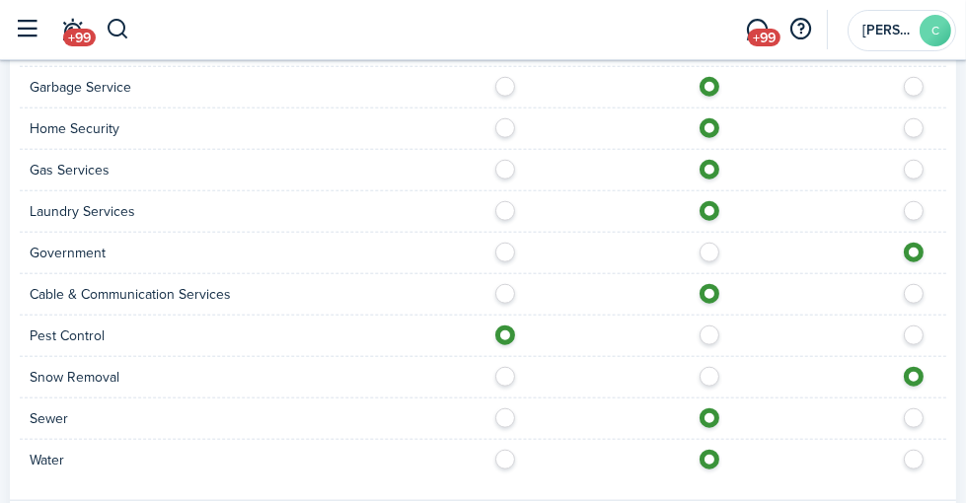
scroll to position [1874, 0]
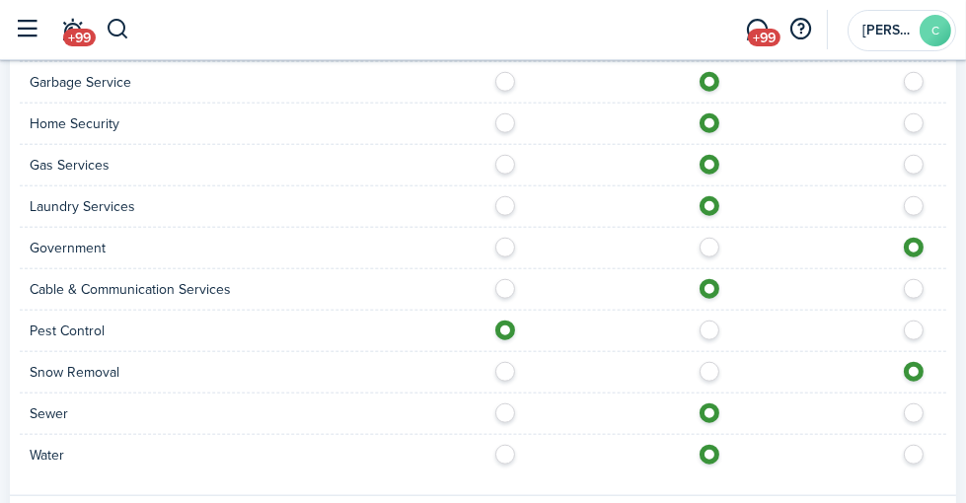
click at [725, 330] on label at bounding box center [714, 326] width 35 height 10
radio input "false"
radio input "true"
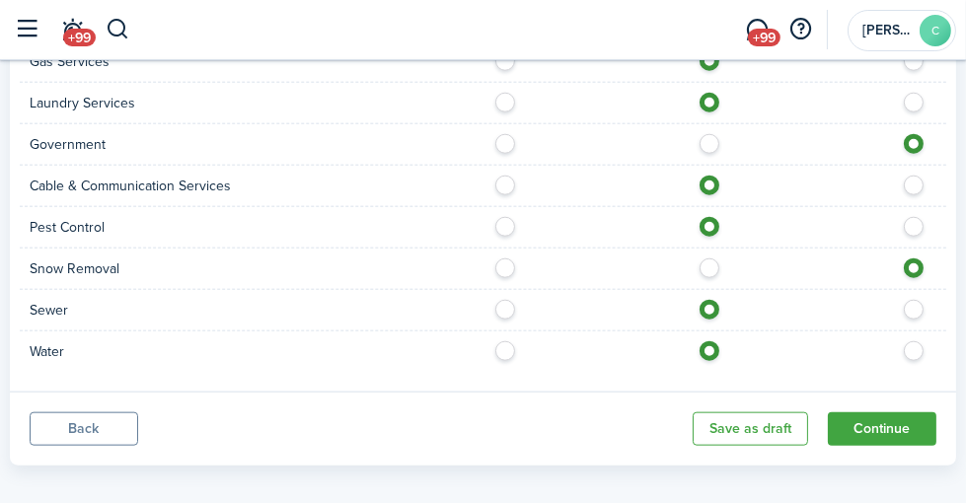
scroll to position [1994, 0]
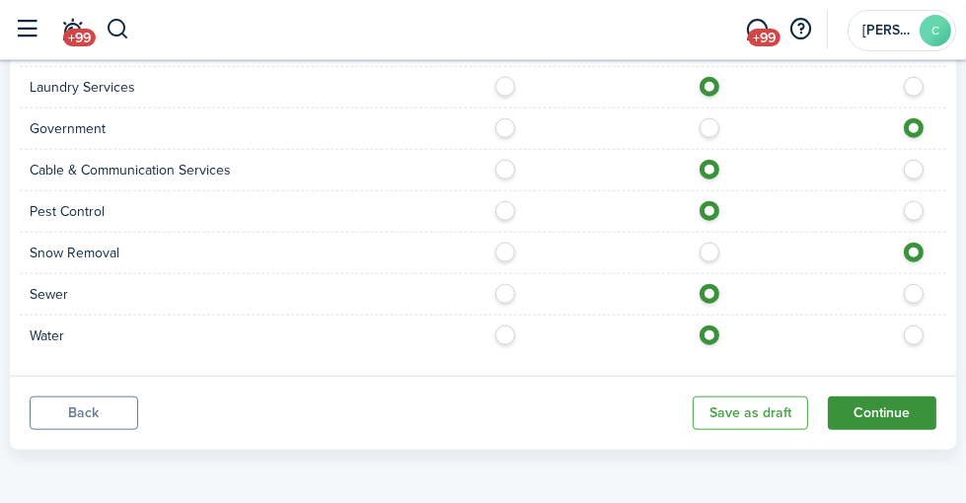
click at [869, 405] on button "Continue" at bounding box center [882, 414] width 109 height 34
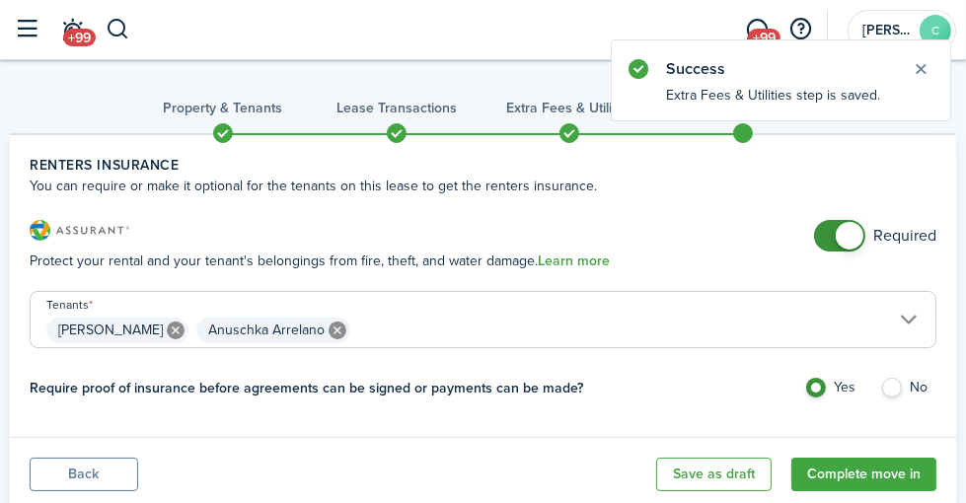
scroll to position [61, 0]
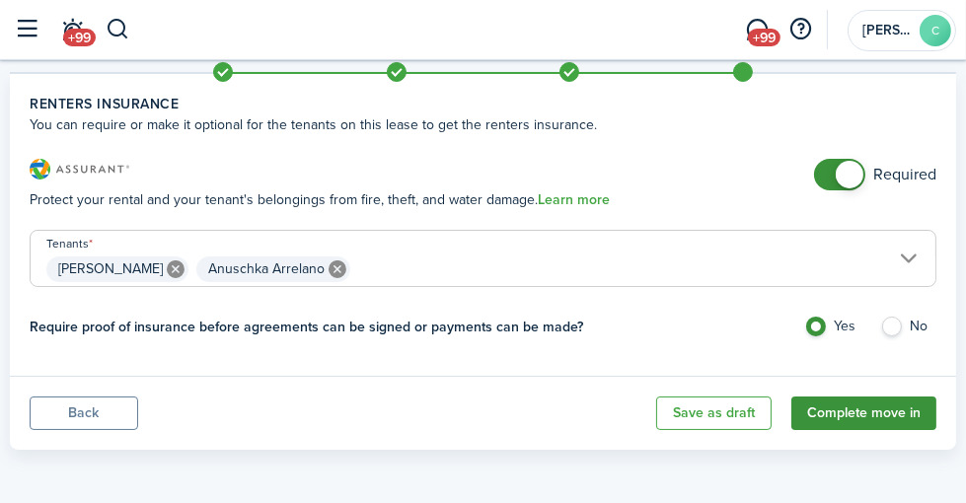
click at [839, 415] on button "Complete move in" at bounding box center [863, 414] width 145 height 34
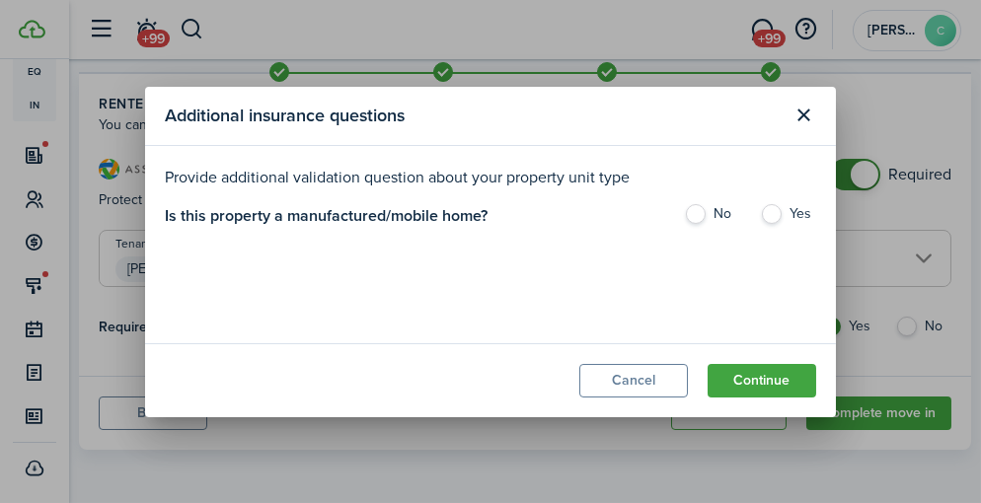
click at [701, 214] on label "No" at bounding box center [712, 219] width 56 height 30
radio input "true"
click at [777, 382] on button "Continue" at bounding box center [761, 381] width 109 height 34
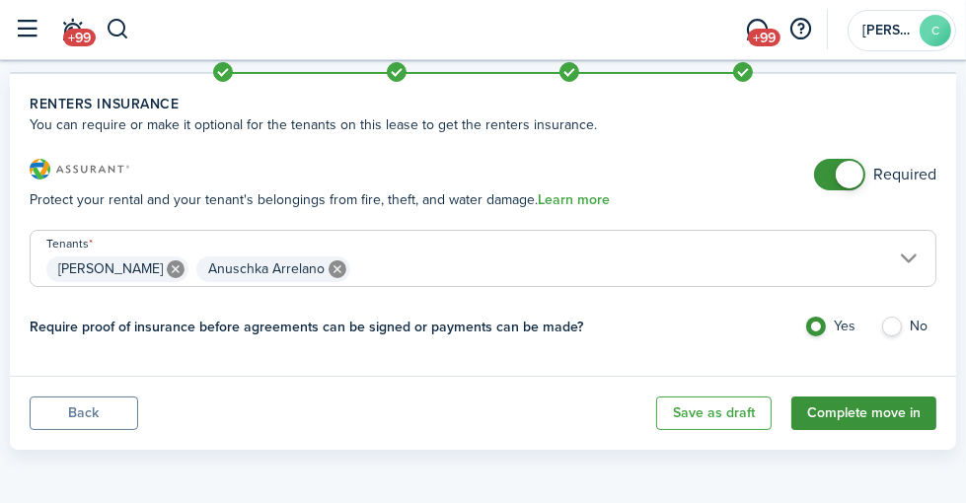
click at [843, 407] on button "Complete move in" at bounding box center [863, 414] width 145 height 34
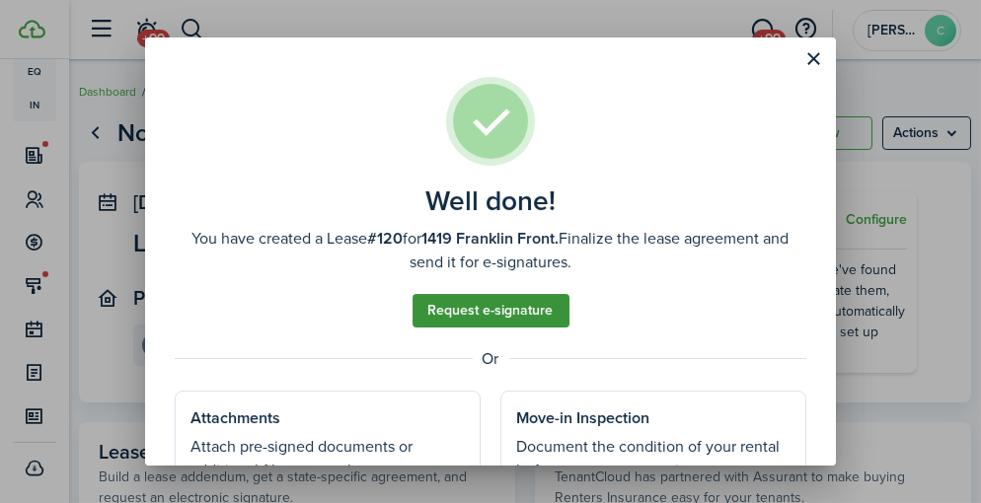
click at [514, 305] on link "Request e-signature" at bounding box center [490, 311] width 157 height 34
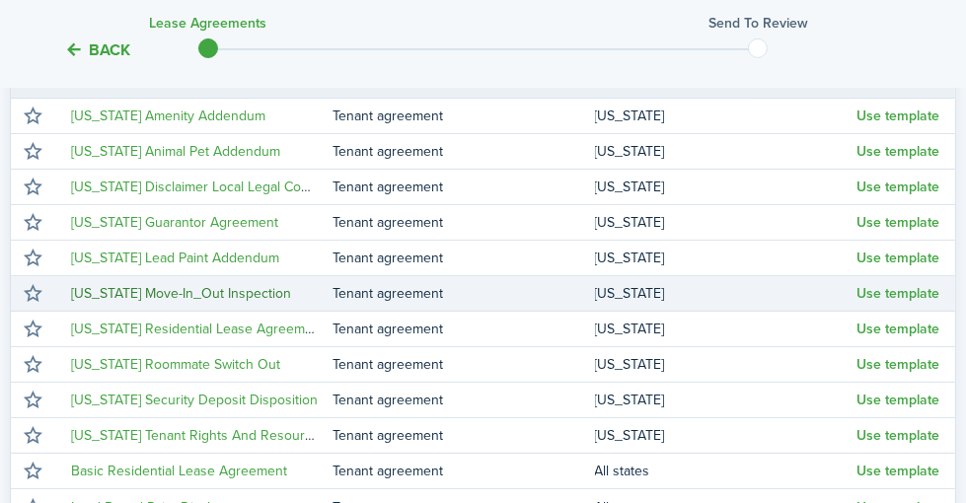
scroll to position [395, 0]
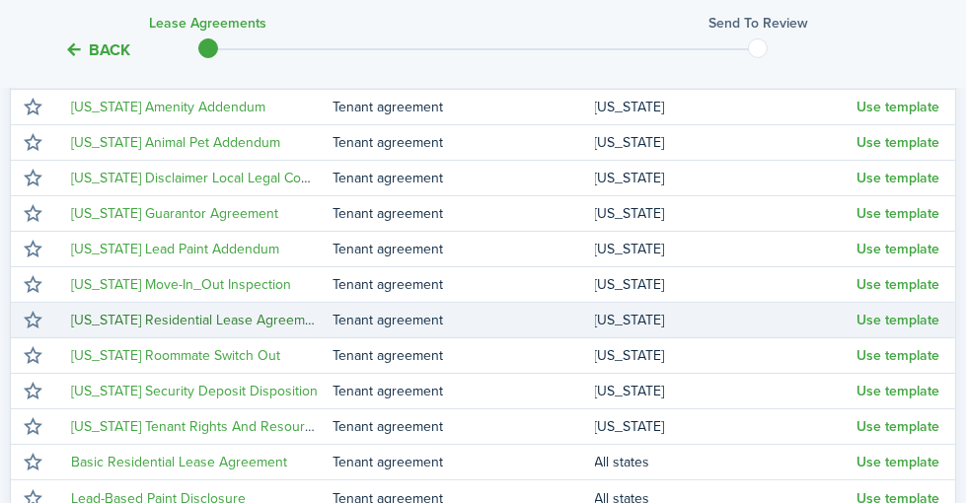
click at [315, 330] on link "[US_STATE] Residential Lease Agreement" at bounding box center [198, 320] width 254 height 21
